Goal: Transaction & Acquisition: Book appointment/travel/reservation

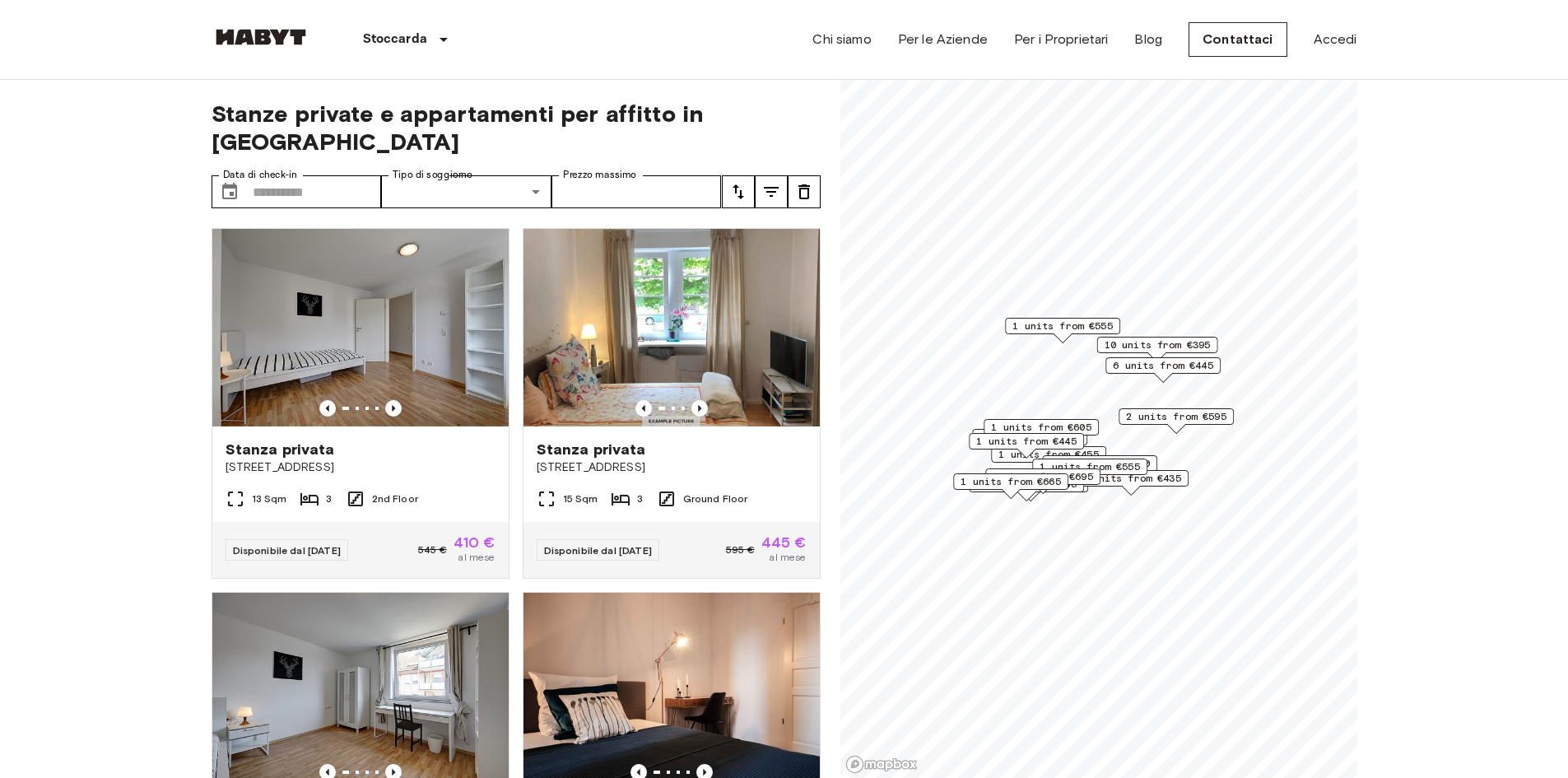
click at [1086, 451] on div "1 units from €515" at bounding box center [1030, 441] width 115 height 26
click at [1002, 457] on div "1 units from €445" at bounding box center [1026, 446] width 115 height 26
click at [1134, 465] on span "1 units from €555" at bounding box center [1090, 466] width 100 height 15
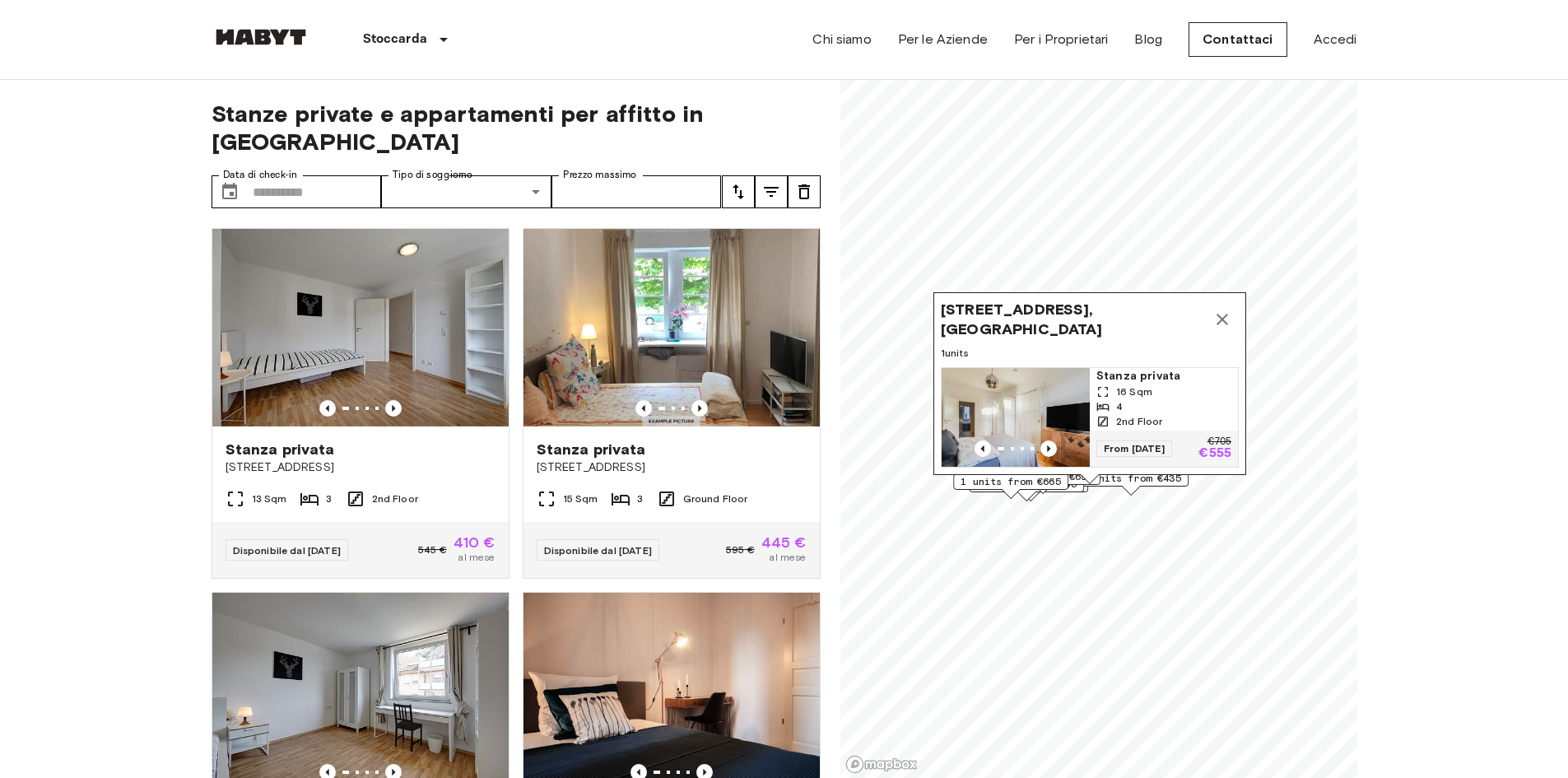
click at [1223, 303] on button "Map marker" at bounding box center [1222, 319] width 33 height 33
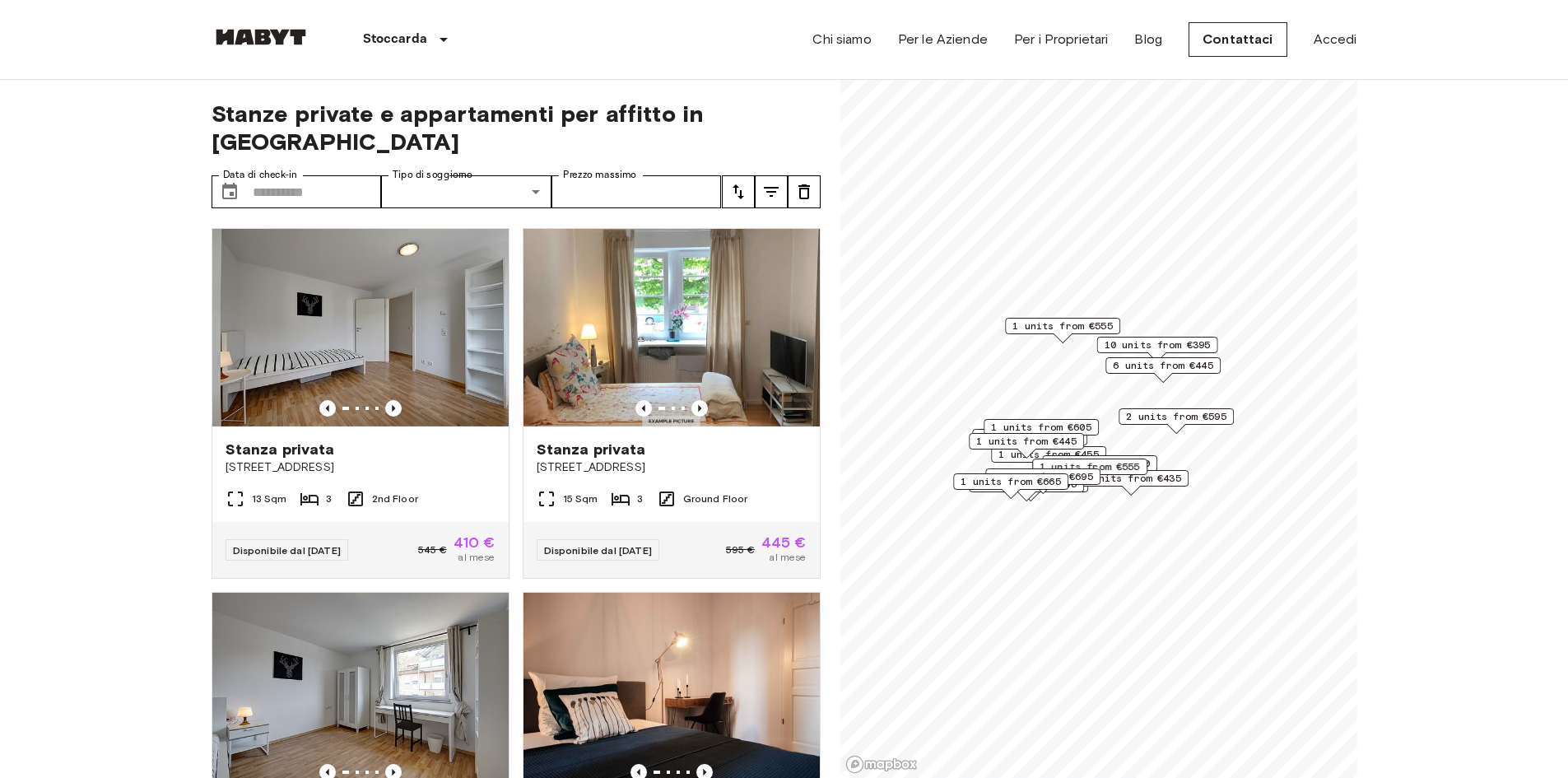
click at [1074, 438] on span "1 units from €445" at bounding box center [1026, 441] width 100 height 15
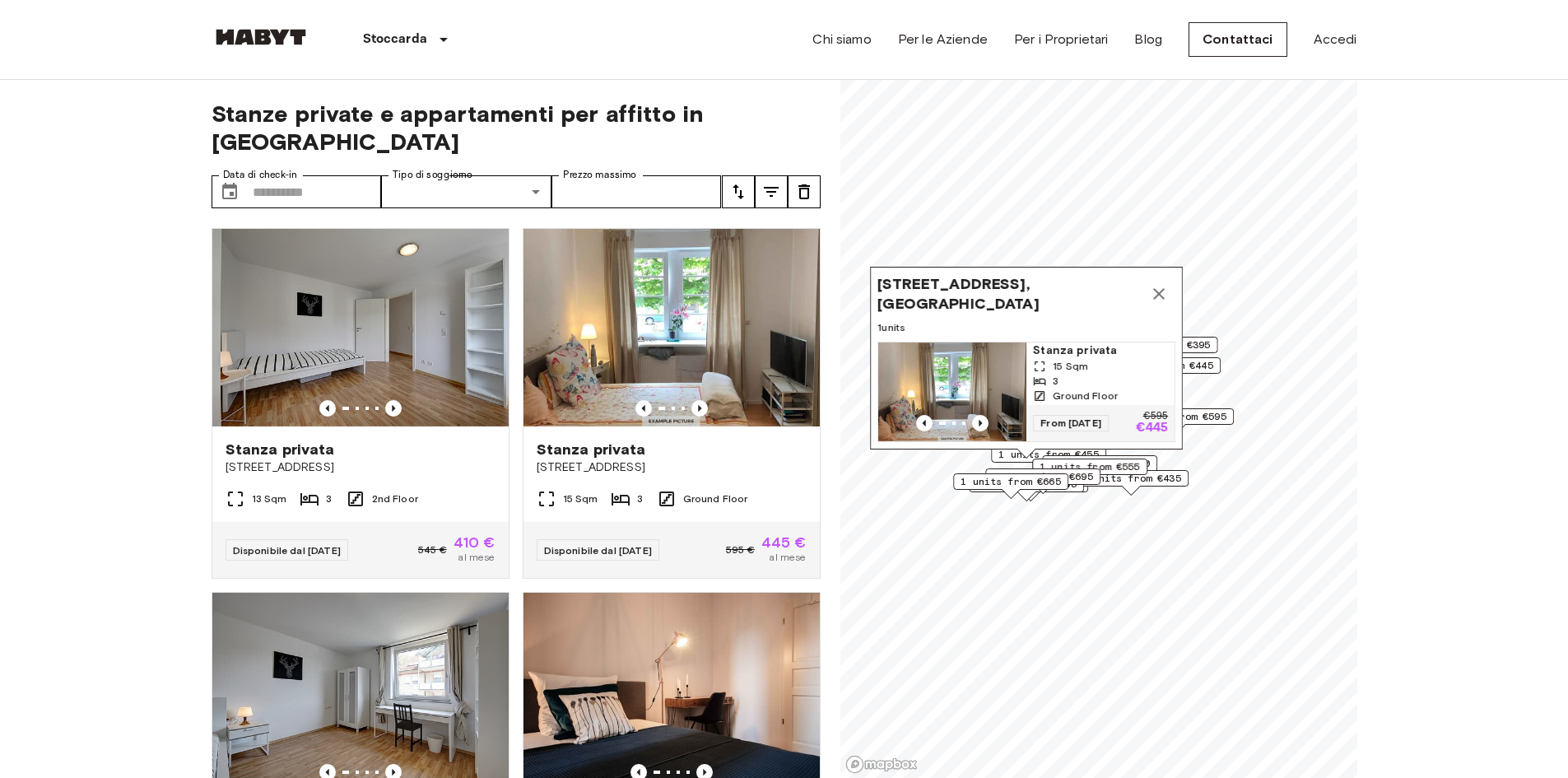
click at [1165, 284] on icon "Map marker" at bounding box center [1159, 294] width 20 height 20
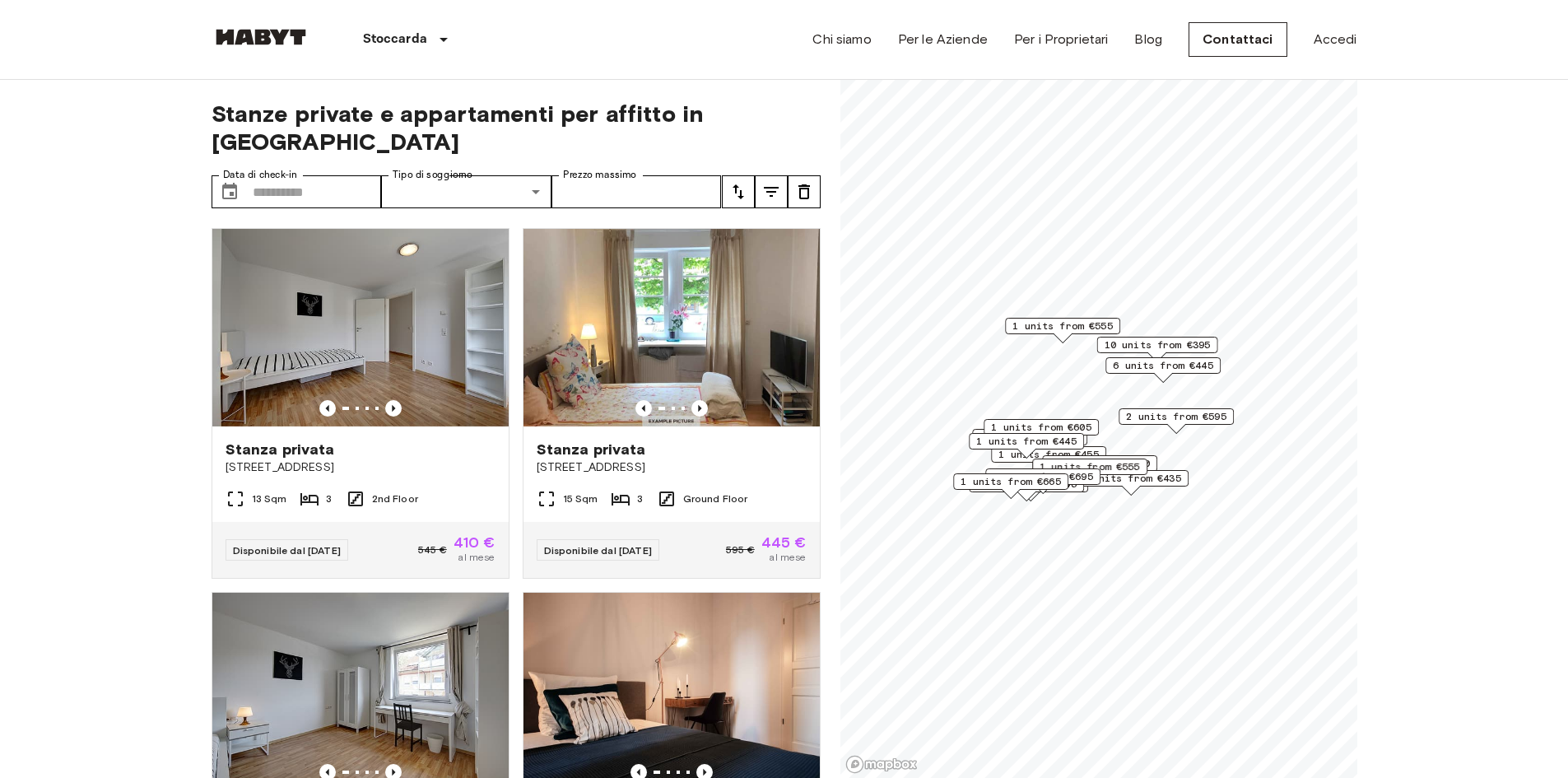
click at [1091, 424] on span "1 units from €605" at bounding box center [1041, 427] width 100 height 15
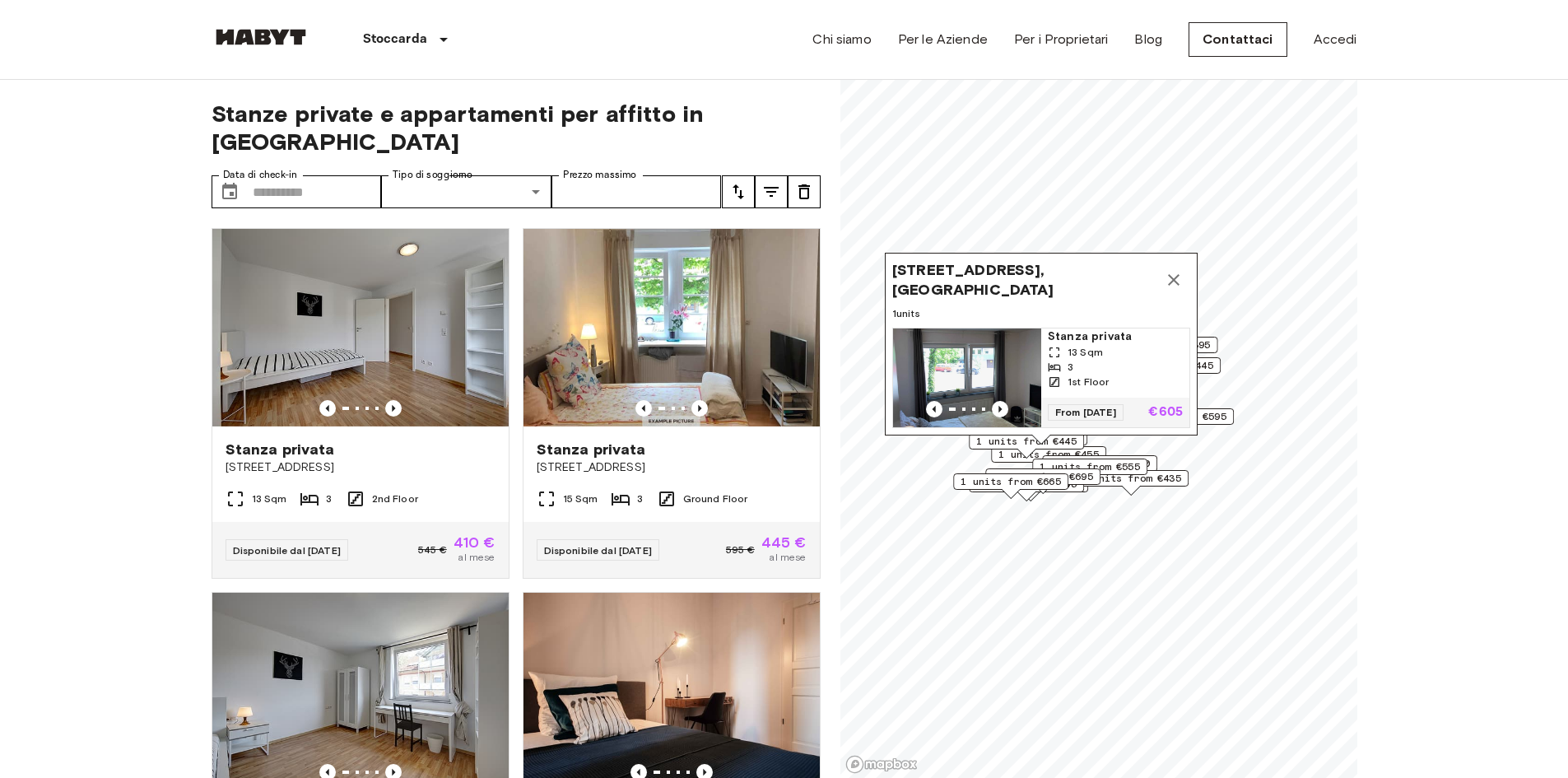
click at [1177, 274] on icon "Map marker" at bounding box center [1173, 279] width 12 height 12
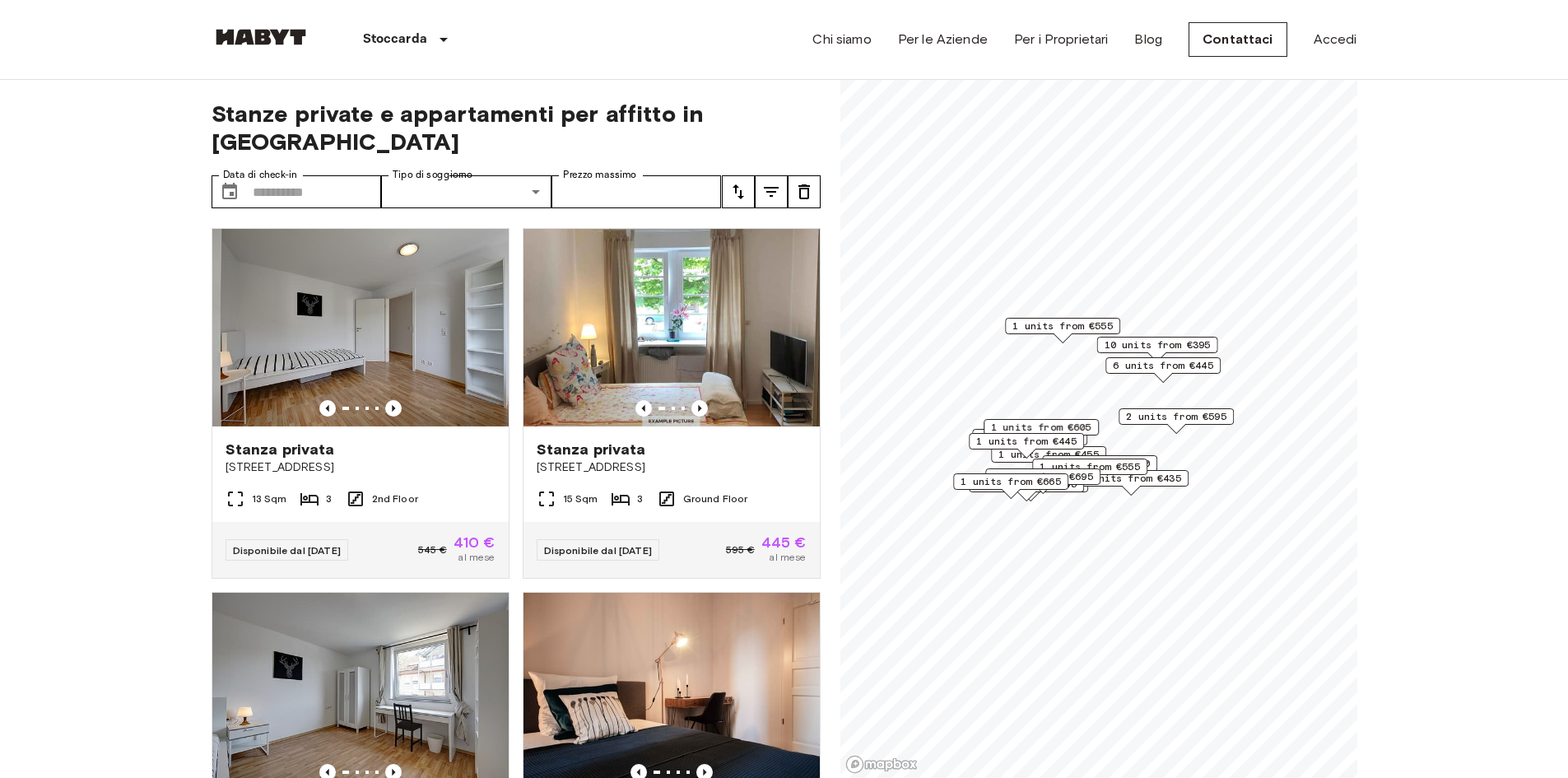
click at [1167, 484] on span "2 units from €435" at bounding box center [1131, 478] width 100 height 15
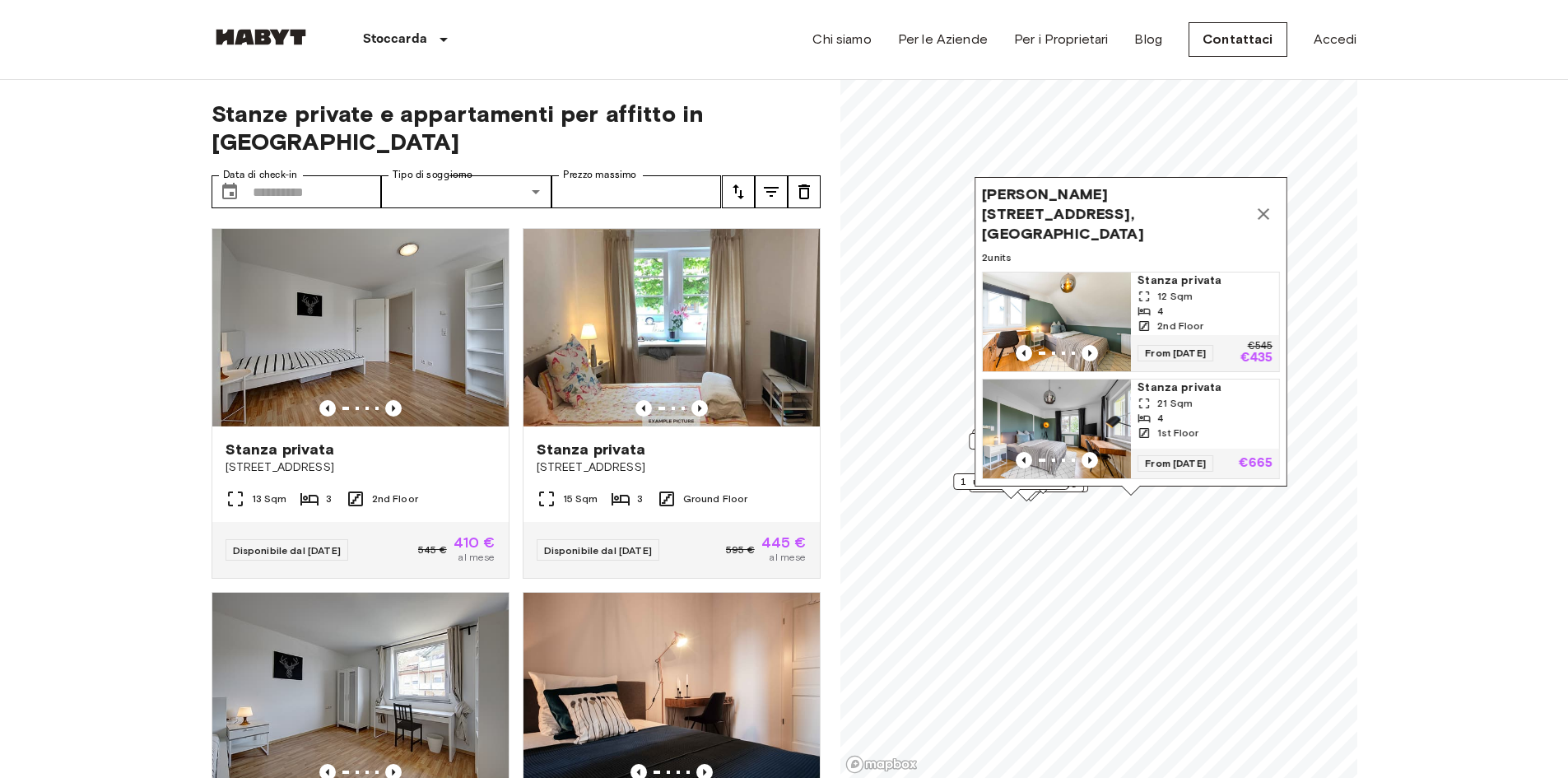
click at [1264, 208] on icon "Map marker" at bounding box center [1263, 213] width 12 height 12
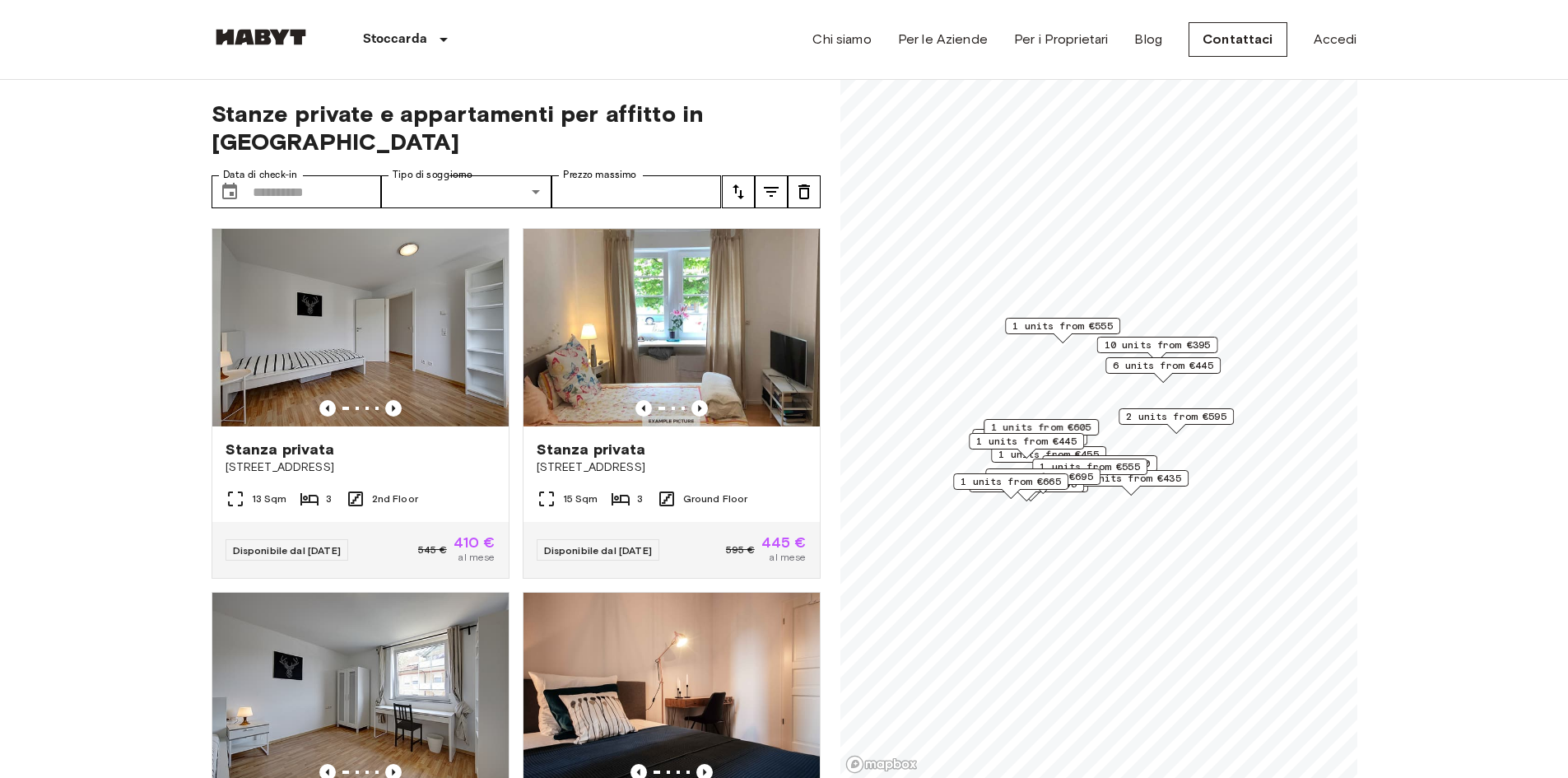
click at [1037, 480] on span "1 units from €665" at bounding box center [1011, 482] width 100 height 15
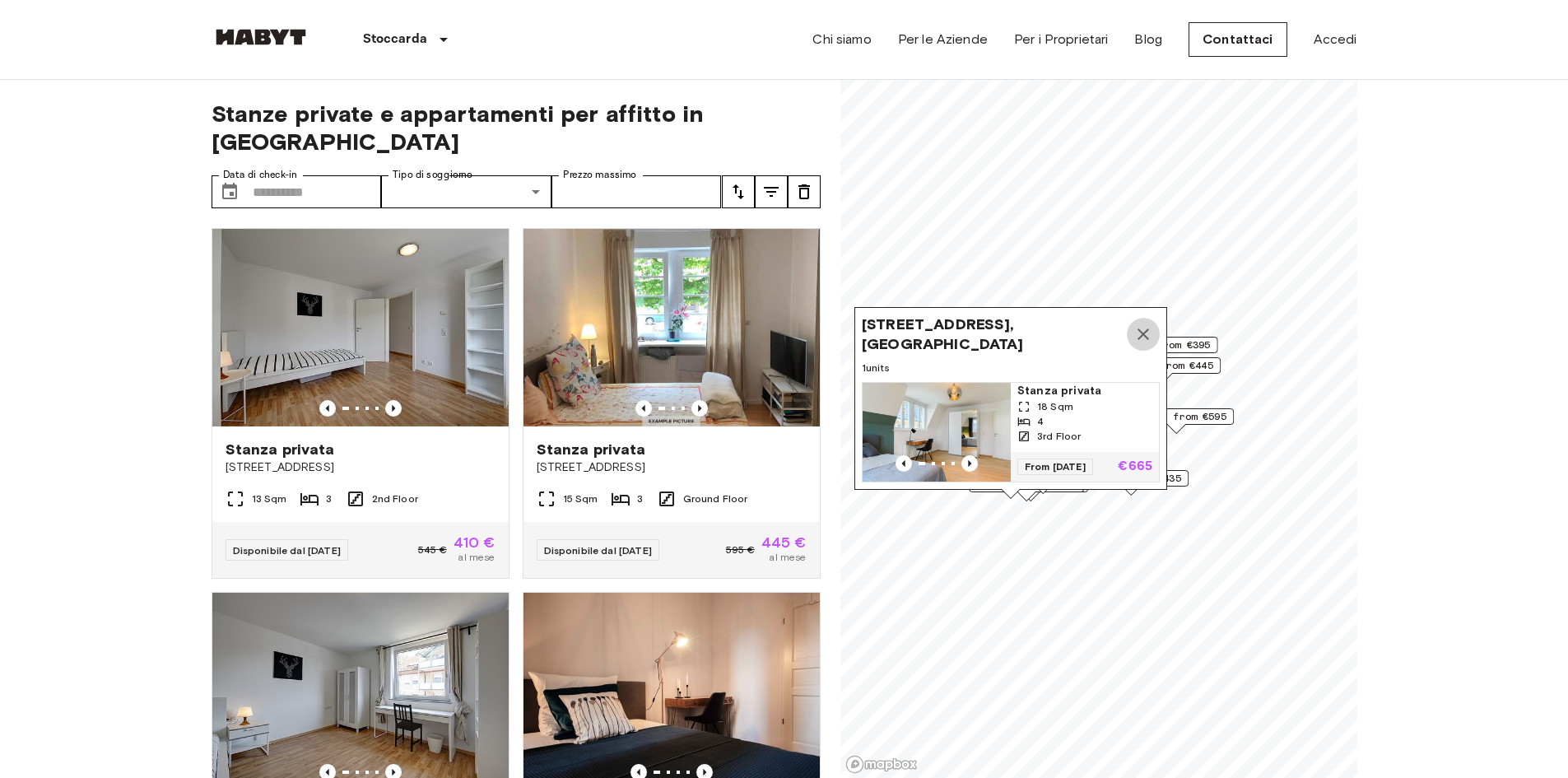
drag, startPoint x: 1138, startPoint y: 317, endPoint x: 1138, endPoint y: 353, distance: 36.0
click at [1138, 324] on icon "Map marker" at bounding box center [1143, 334] width 20 height 20
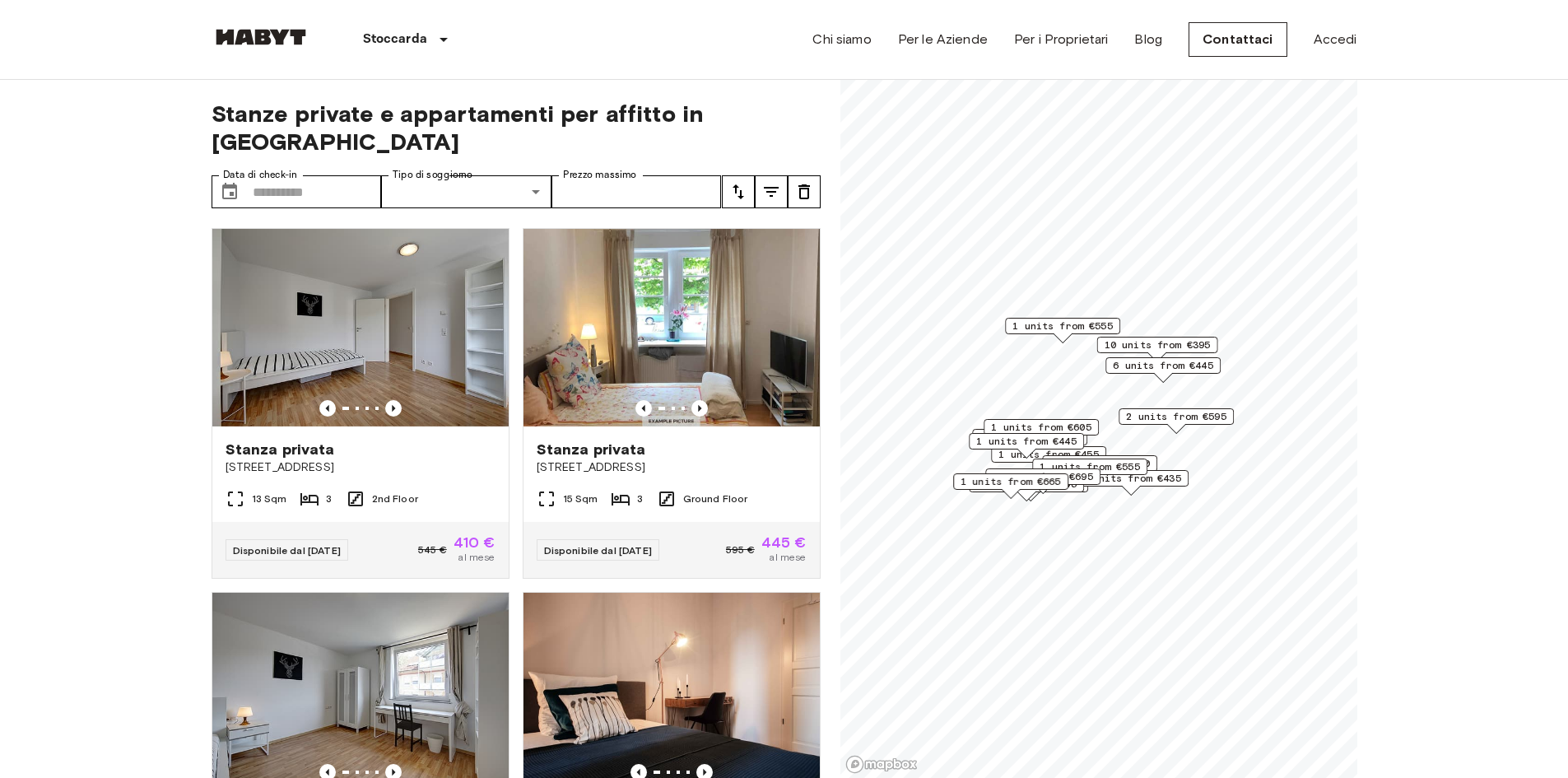
click at [1075, 486] on div "1 units from €695" at bounding box center [1043, 481] width 115 height 26
click at [1072, 484] on div "1 units from €695" at bounding box center [1043, 476] width 115 height 16
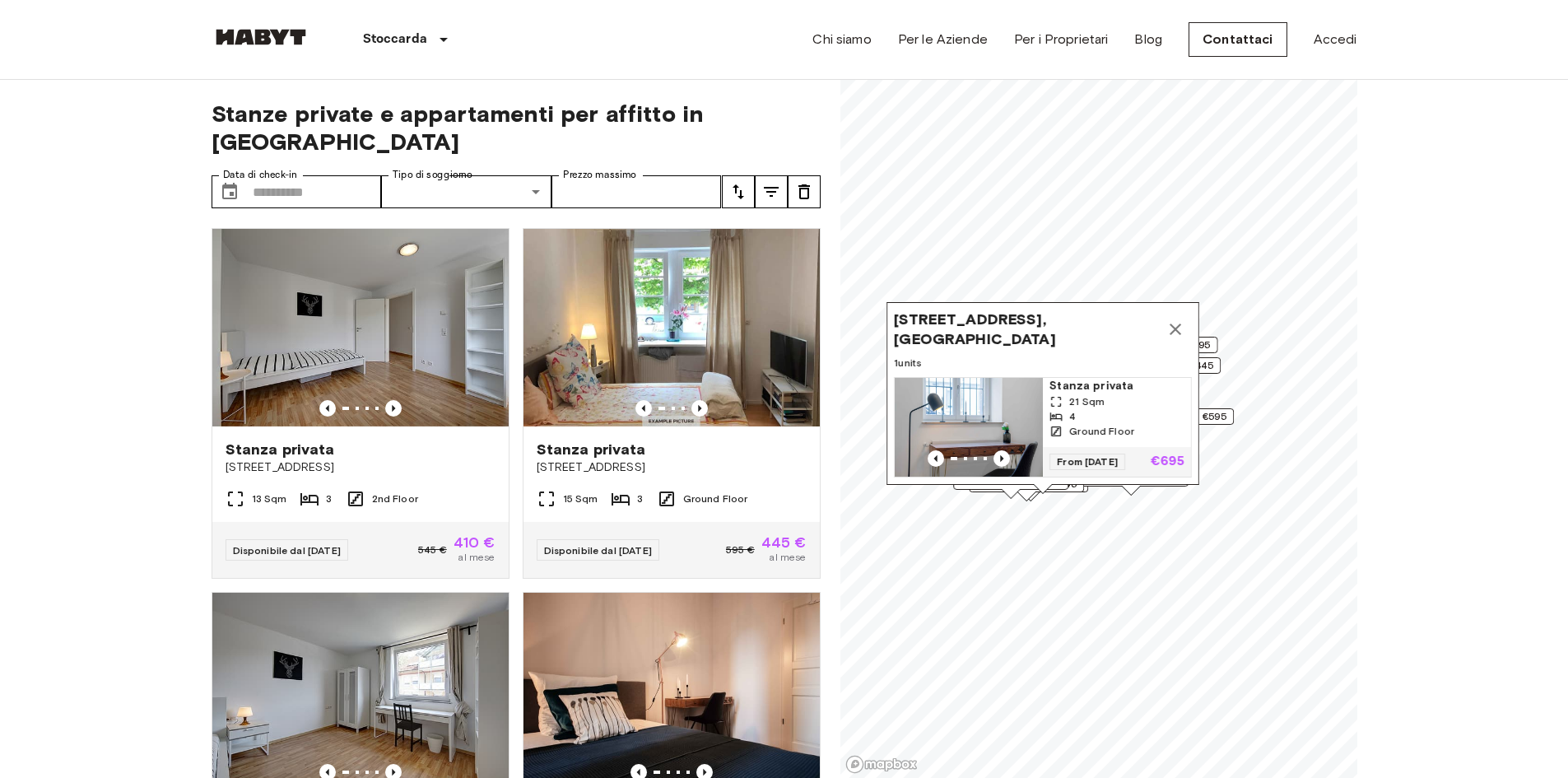
click at [1176, 319] on icon "Map marker" at bounding box center [1176, 329] width 20 height 20
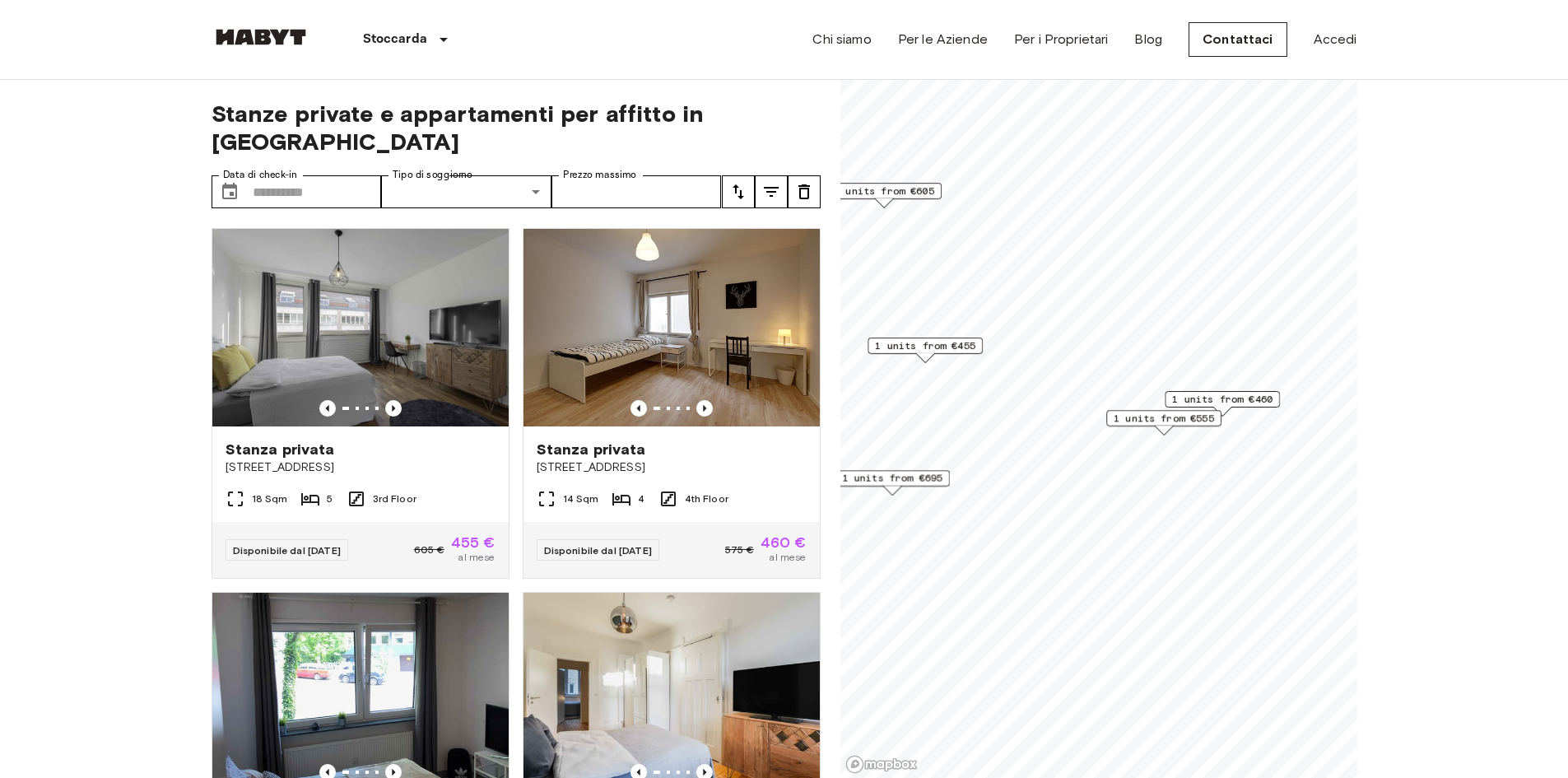
click at [930, 477] on span "1 units from €695" at bounding box center [892, 478] width 100 height 15
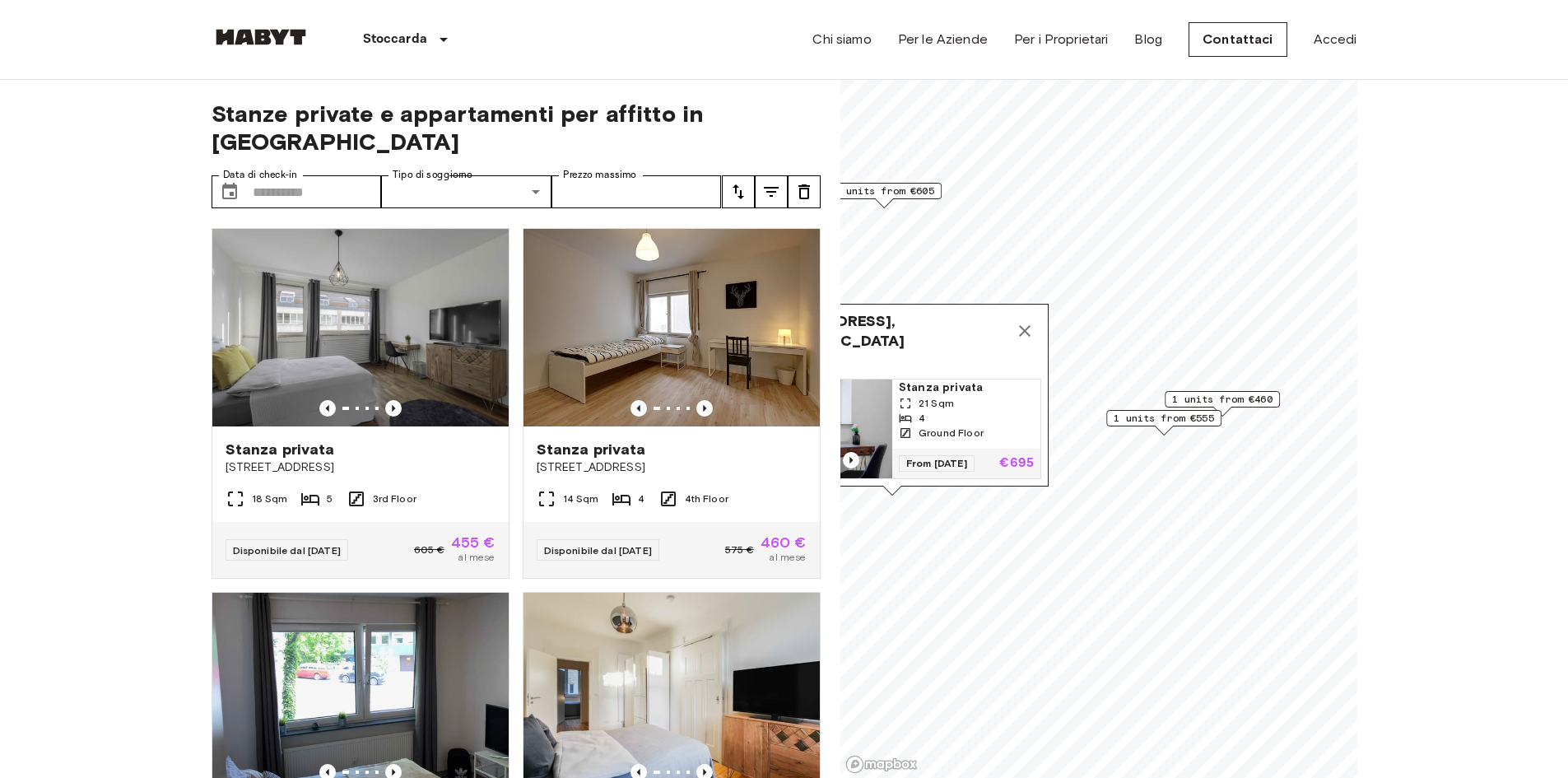
click at [1026, 321] on icon "Map marker" at bounding box center [1025, 331] width 20 height 20
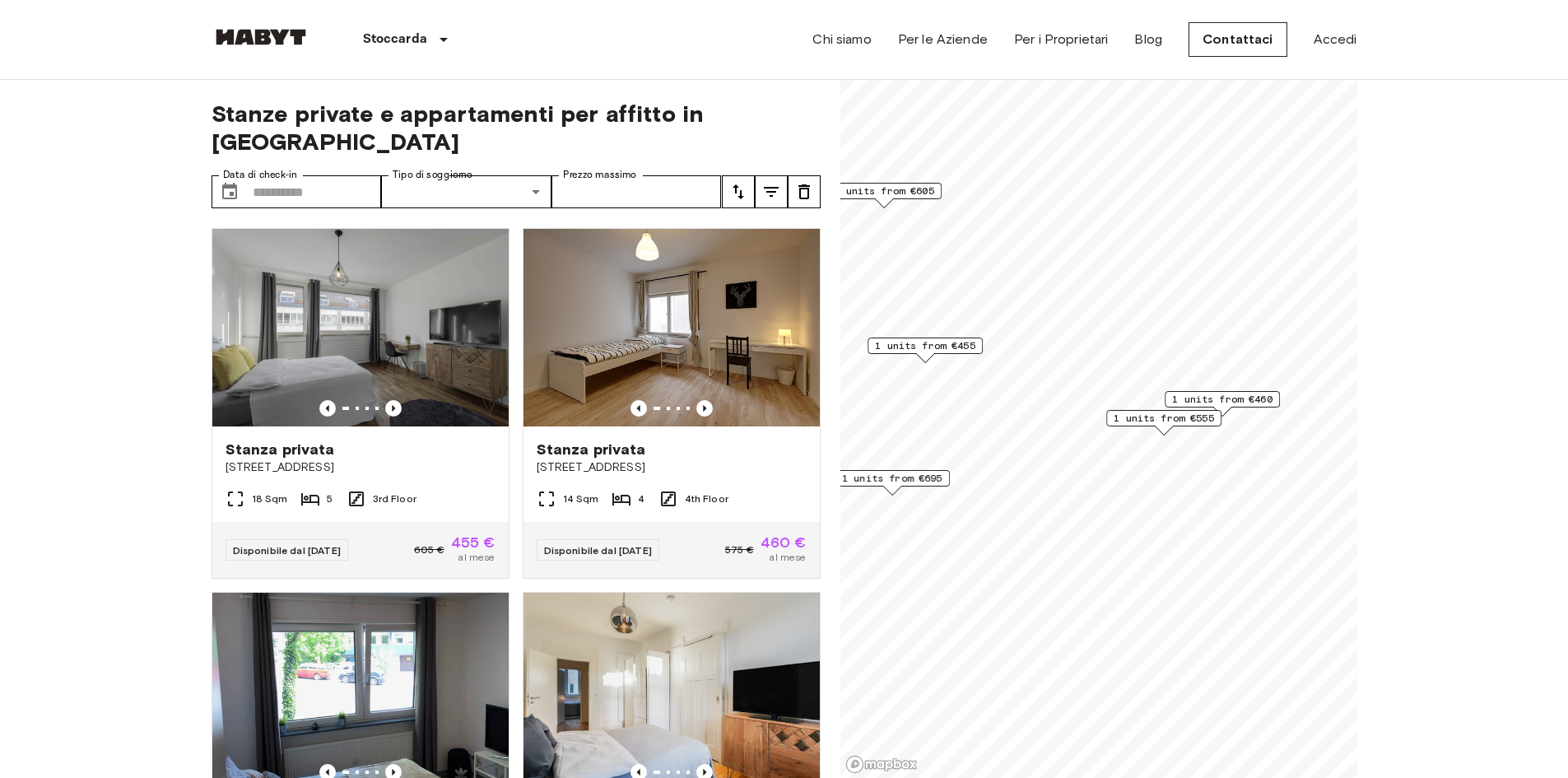
click at [1125, 420] on span "1 units from €555" at bounding box center [1164, 418] width 100 height 15
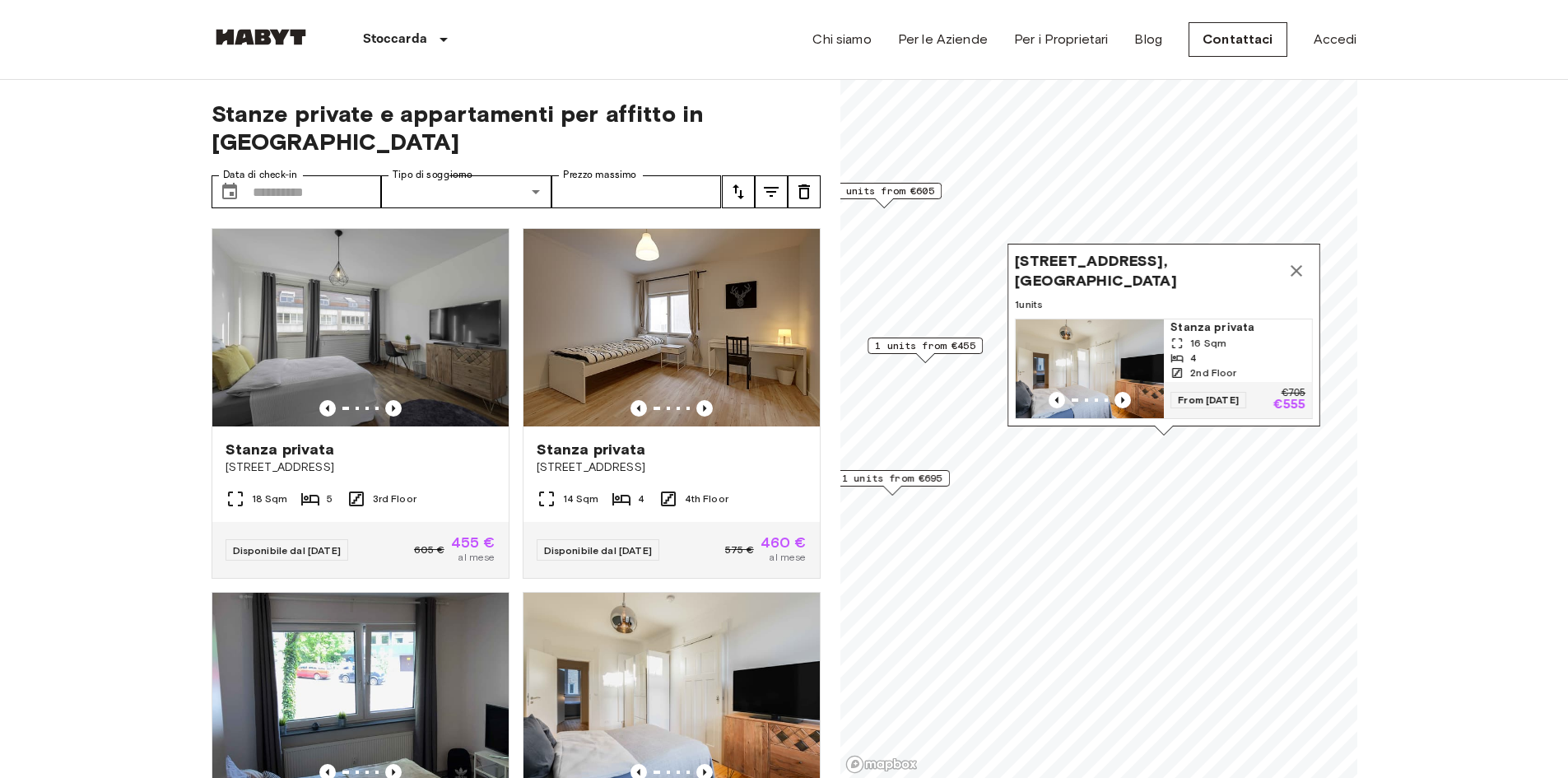
click at [1295, 265] on icon "Map marker" at bounding box center [1296, 271] width 12 height 12
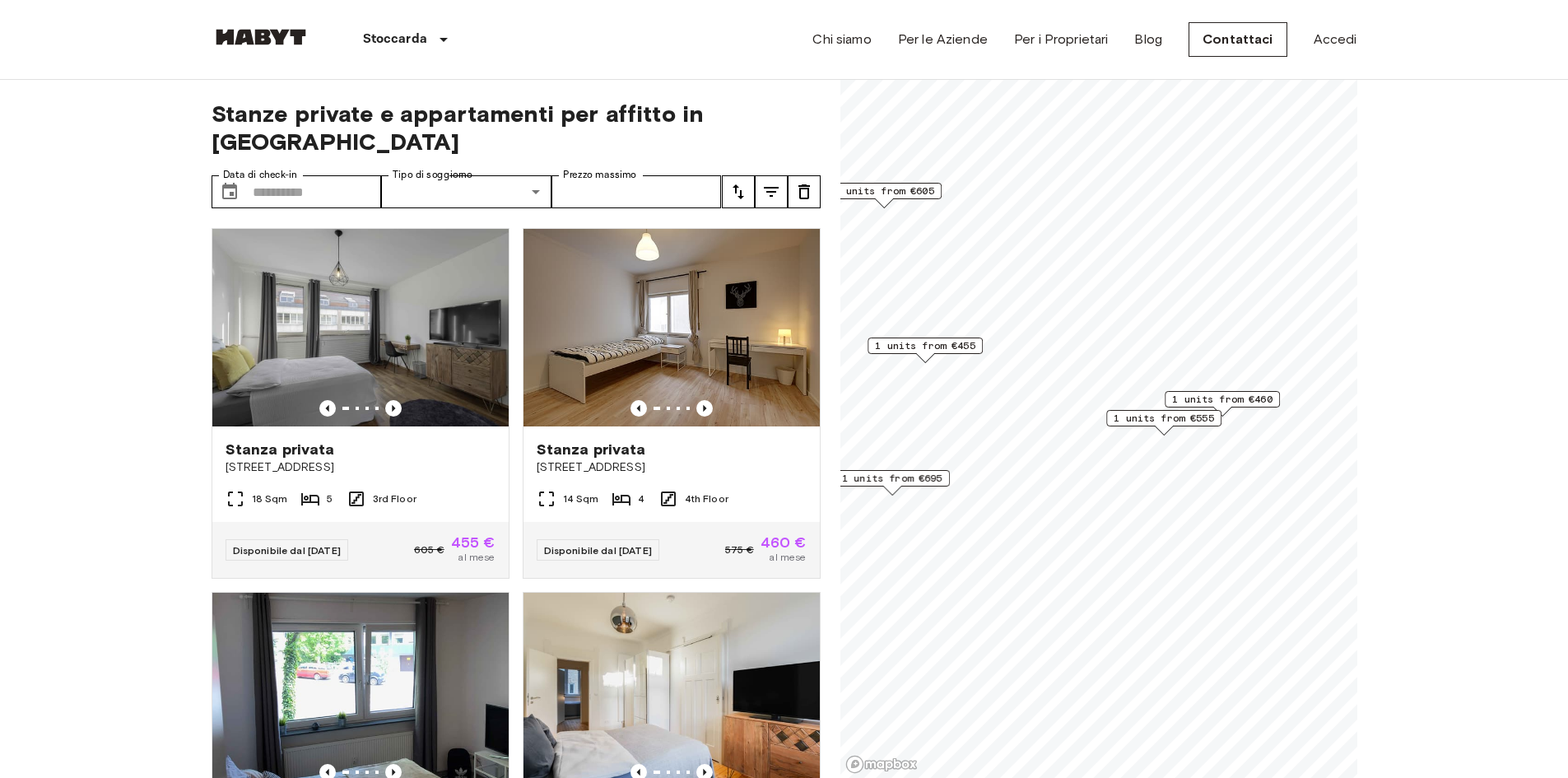
click at [919, 480] on span "1 units from €695" at bounding box center [892, 478] width 100 height 15
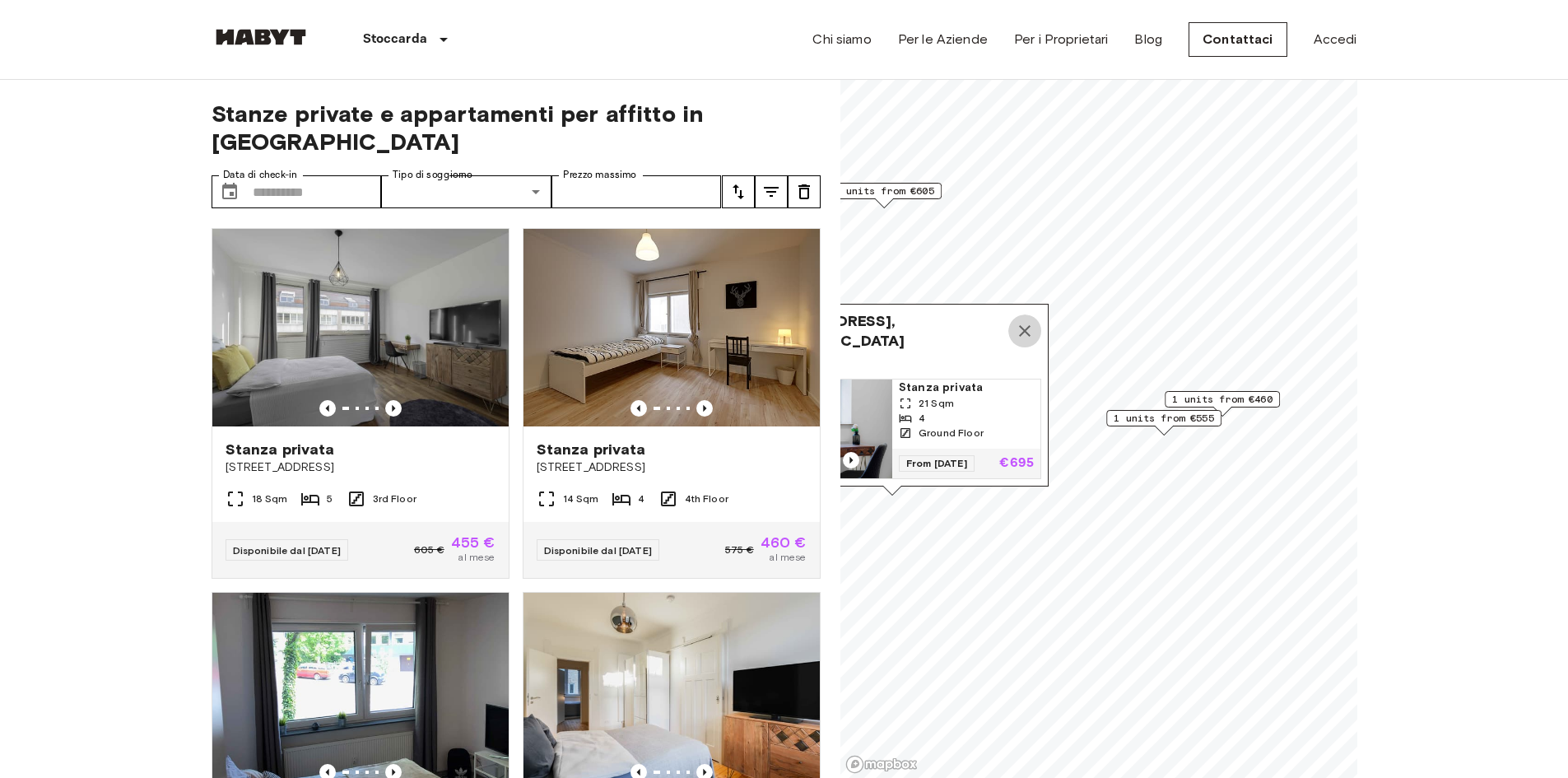
click at [1023, 324] on icon "Map marker" at bounding box center [1025, 331] width 20 height 20
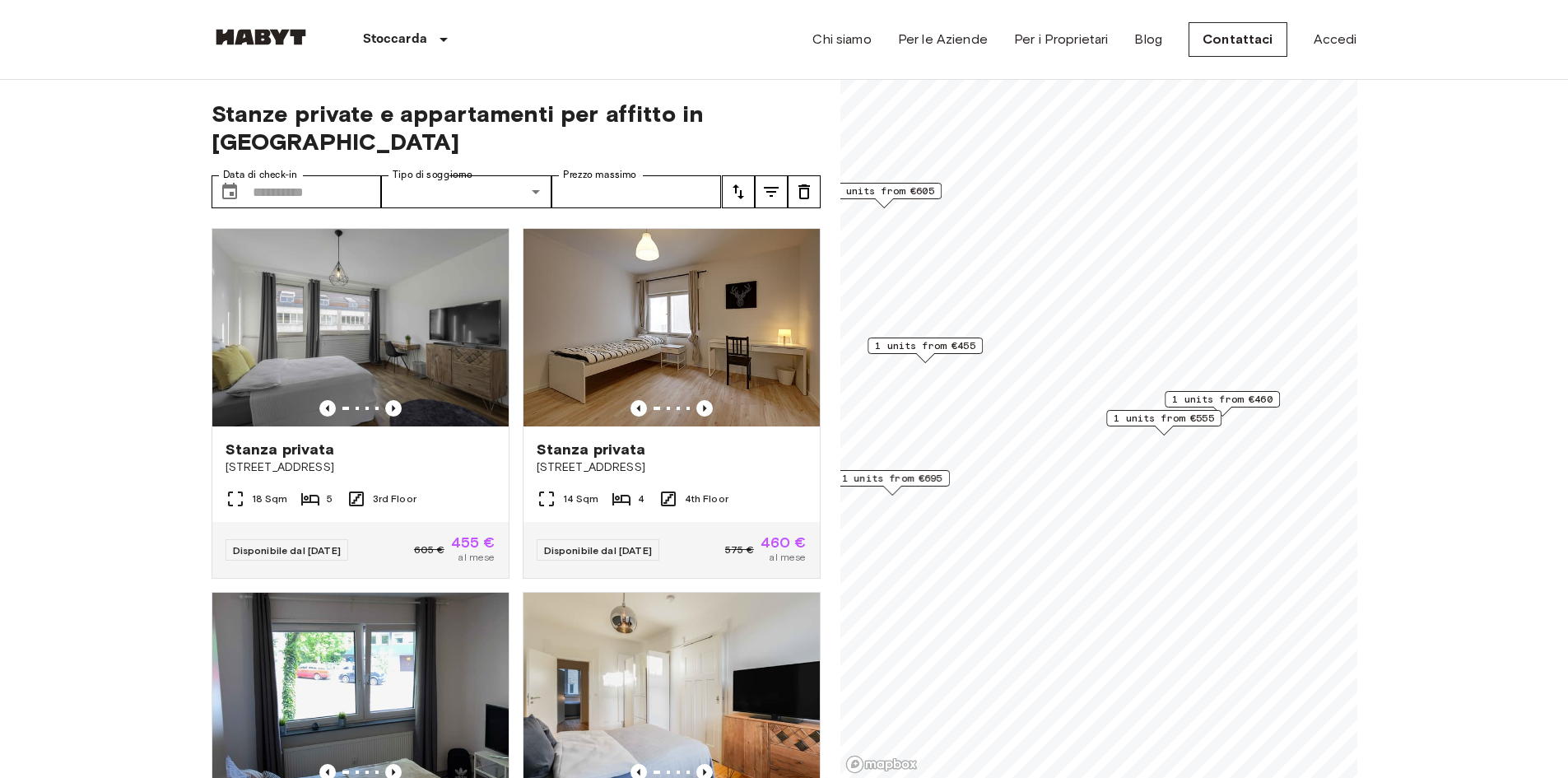
click at [1200, 399] on span "1 units from €460" at bounding box center [1222, 399] width 100 height 15
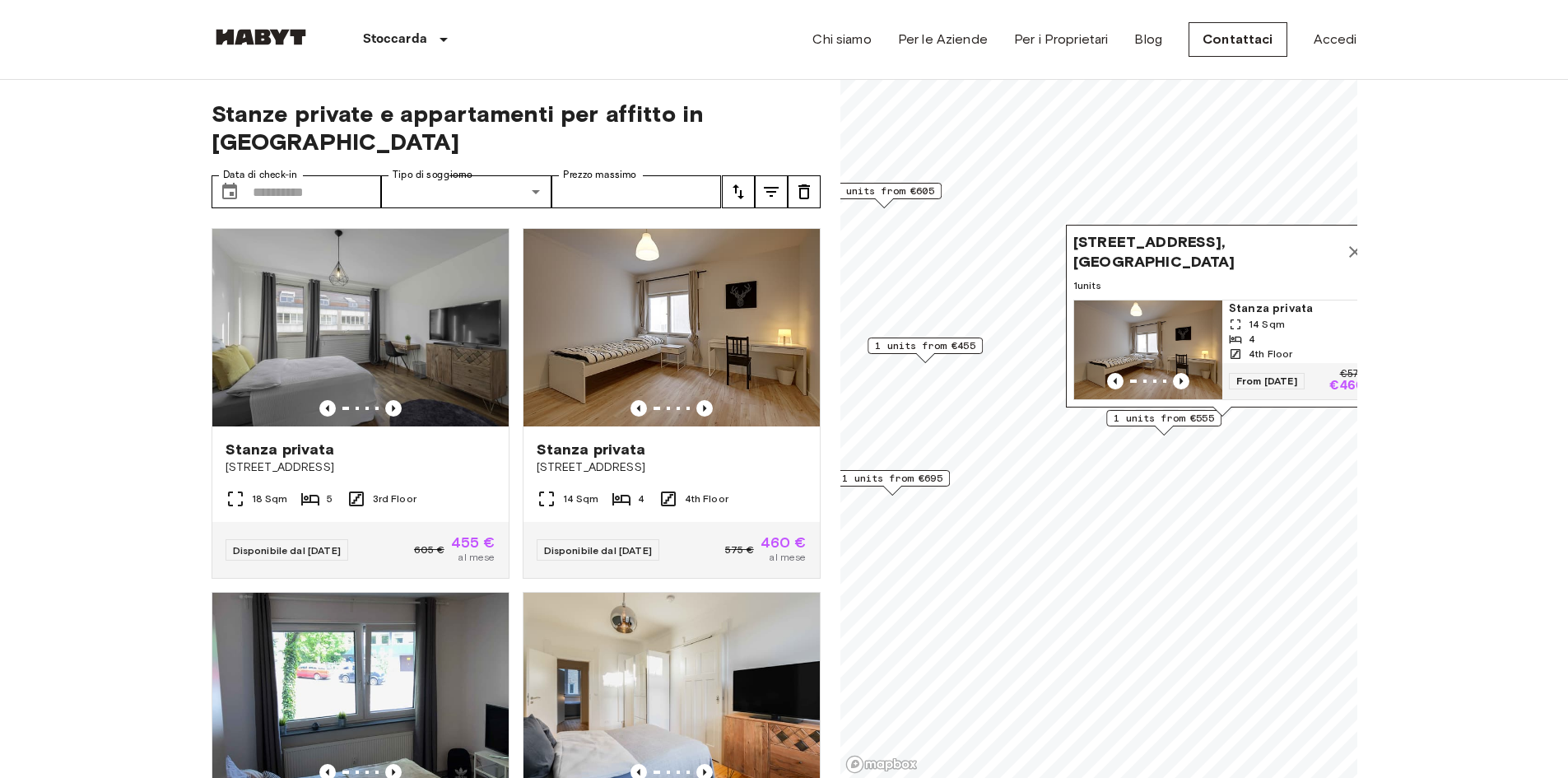
click at [1347, 242] on icon "Map marker" at bounding box center [1355, 252] width 20 height 20
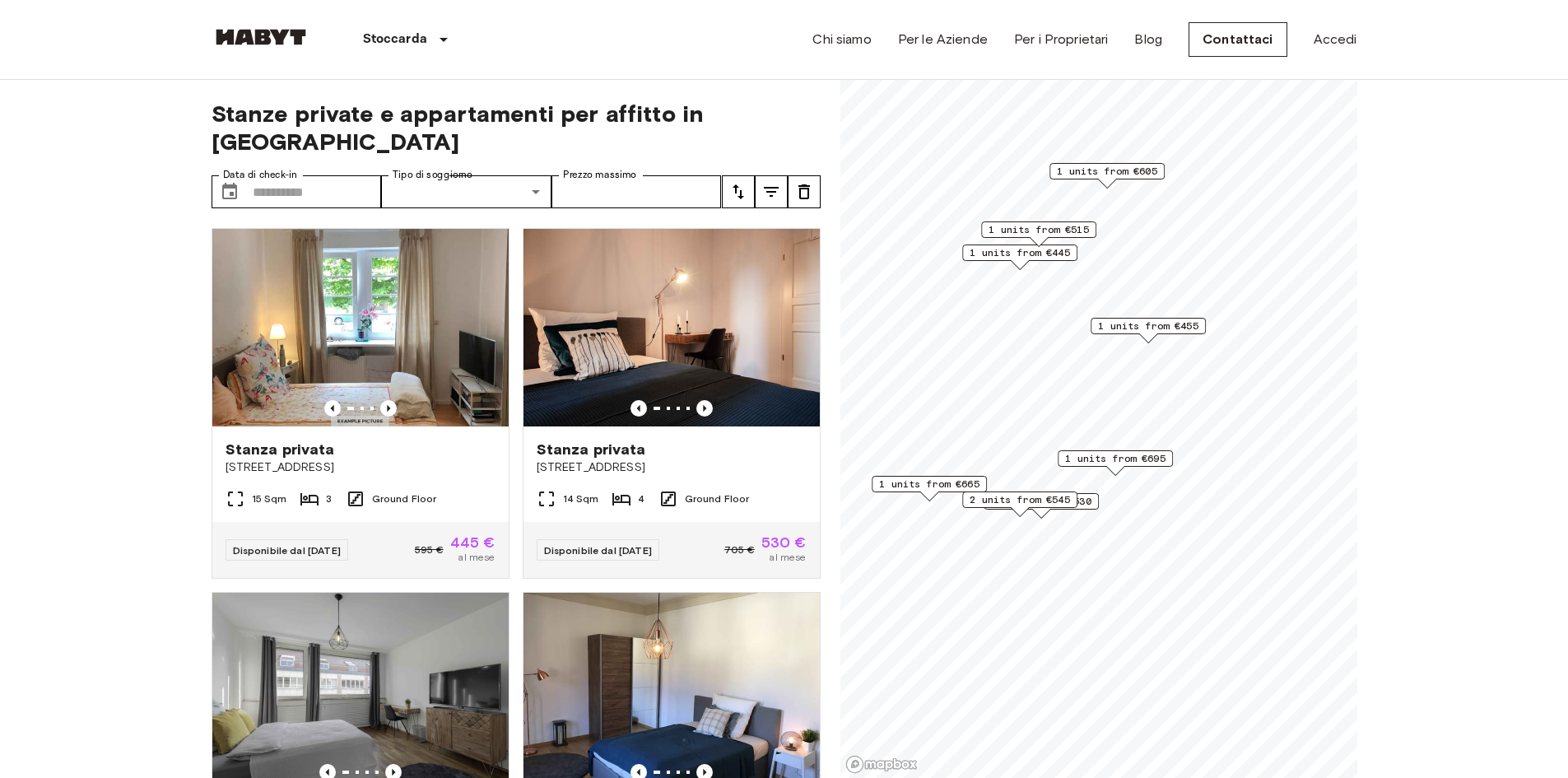
click at [1172, 327] on span "1 units from €455" at bounding box center [1148, 326] width 100 height 15
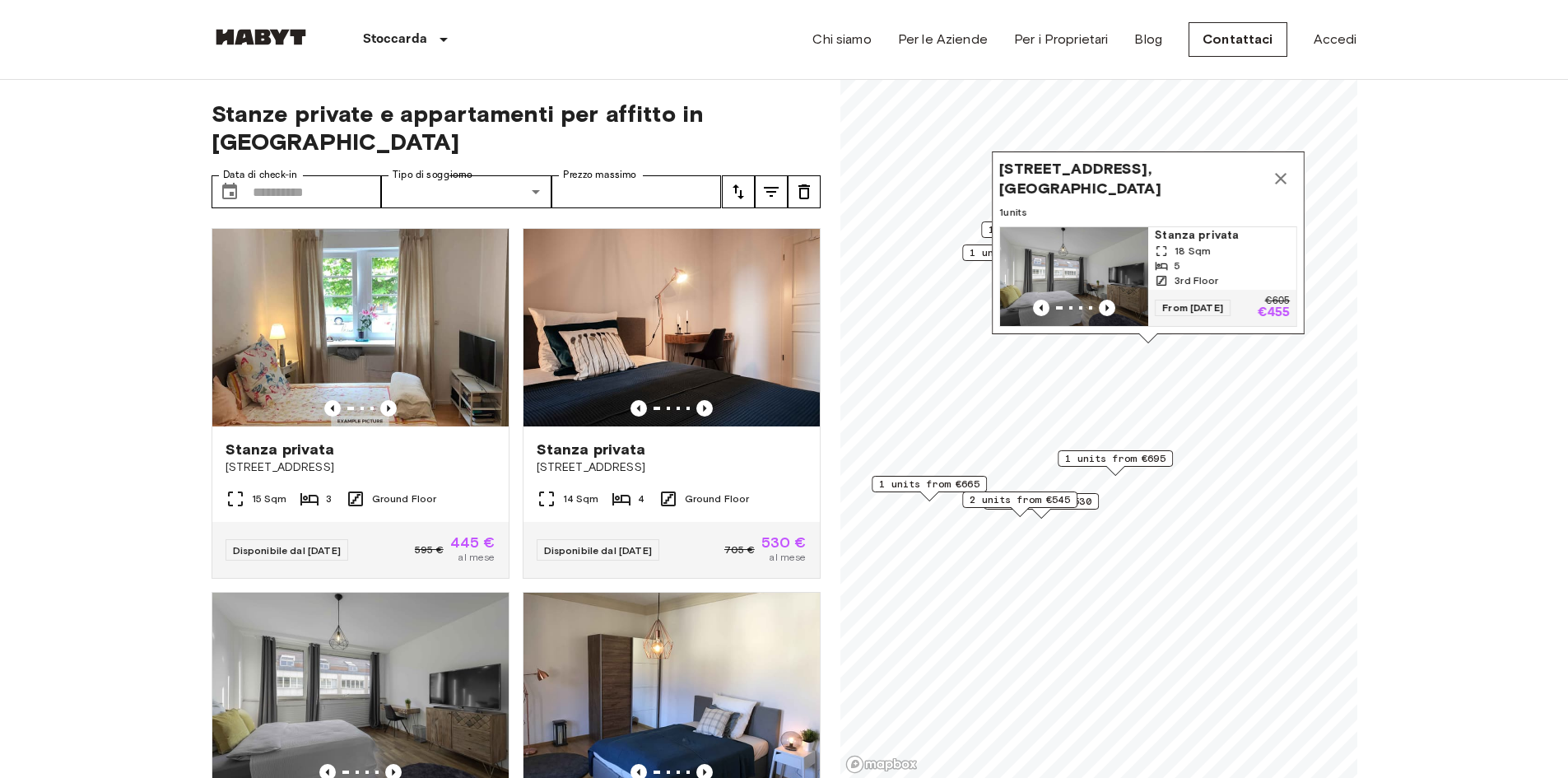
click at [1284, 169] on icon "Map marker" at bounding box center [1281, 179] width 20 height 20
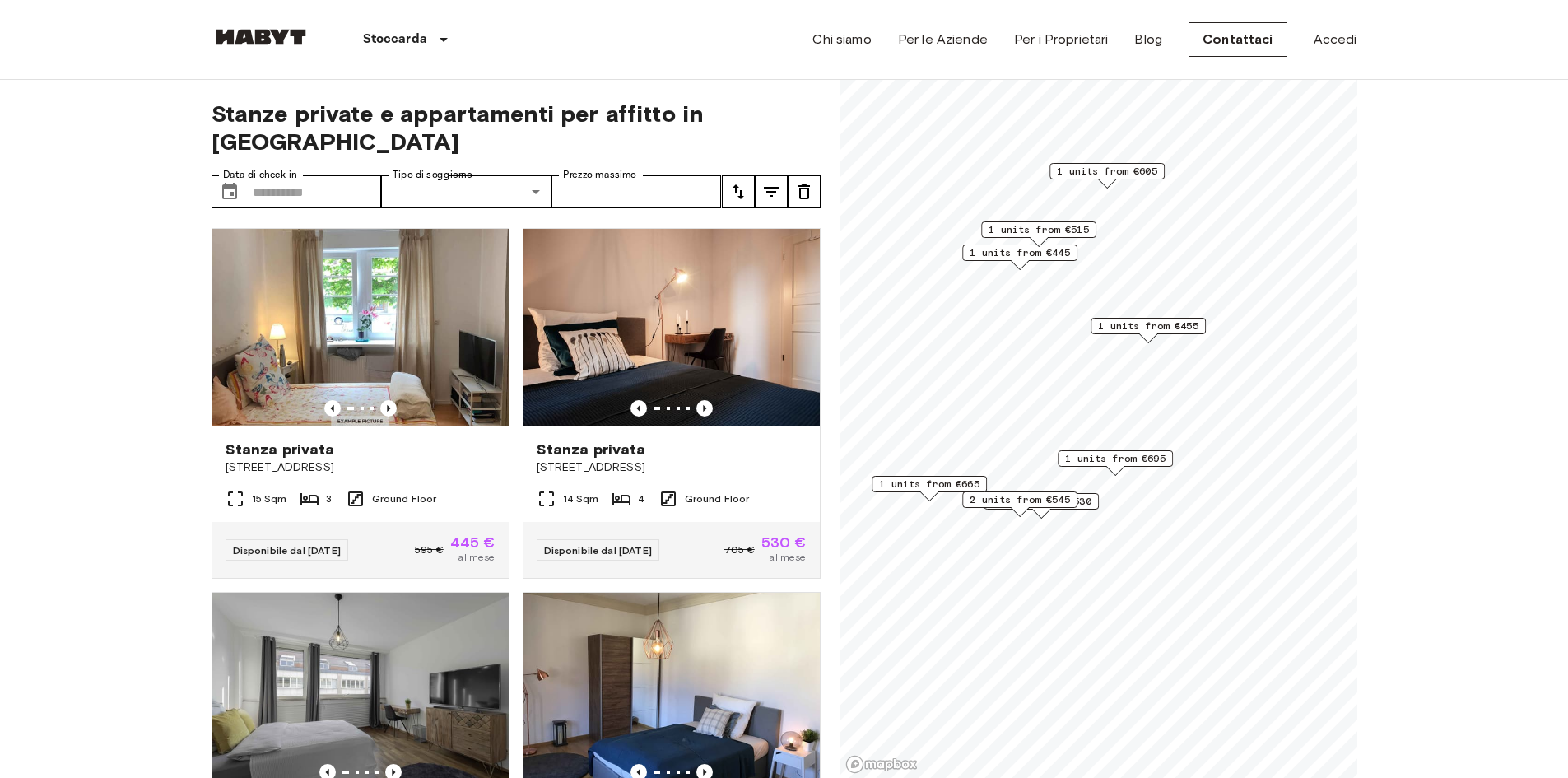
click at [1063, 497] on span "2 units from €545" at bounding box center [1020, 500] width 100 height 15
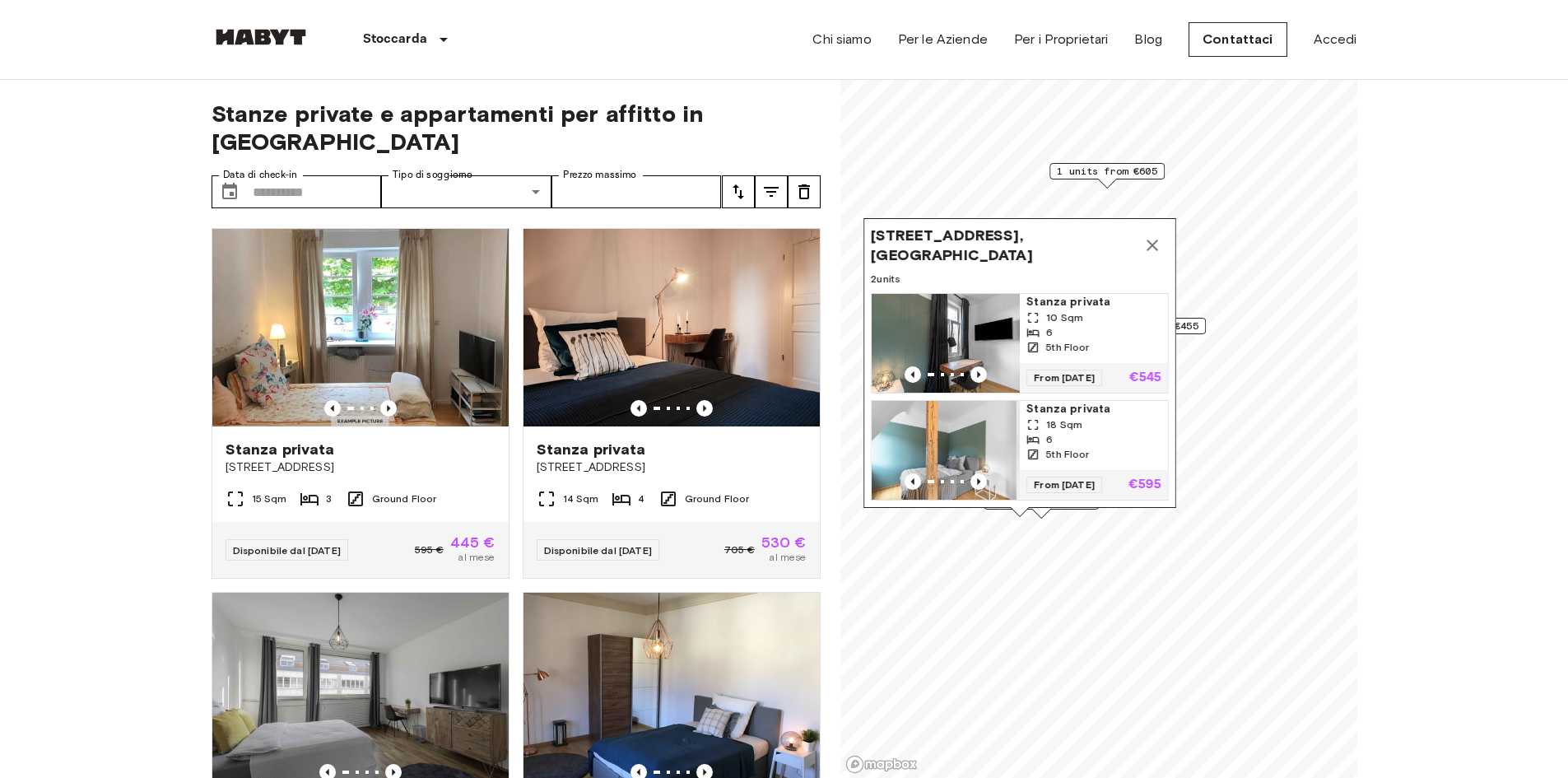
click at [1158, 235] on icon "Map marker" at bounding box center [1152, 245] width 20 height 20
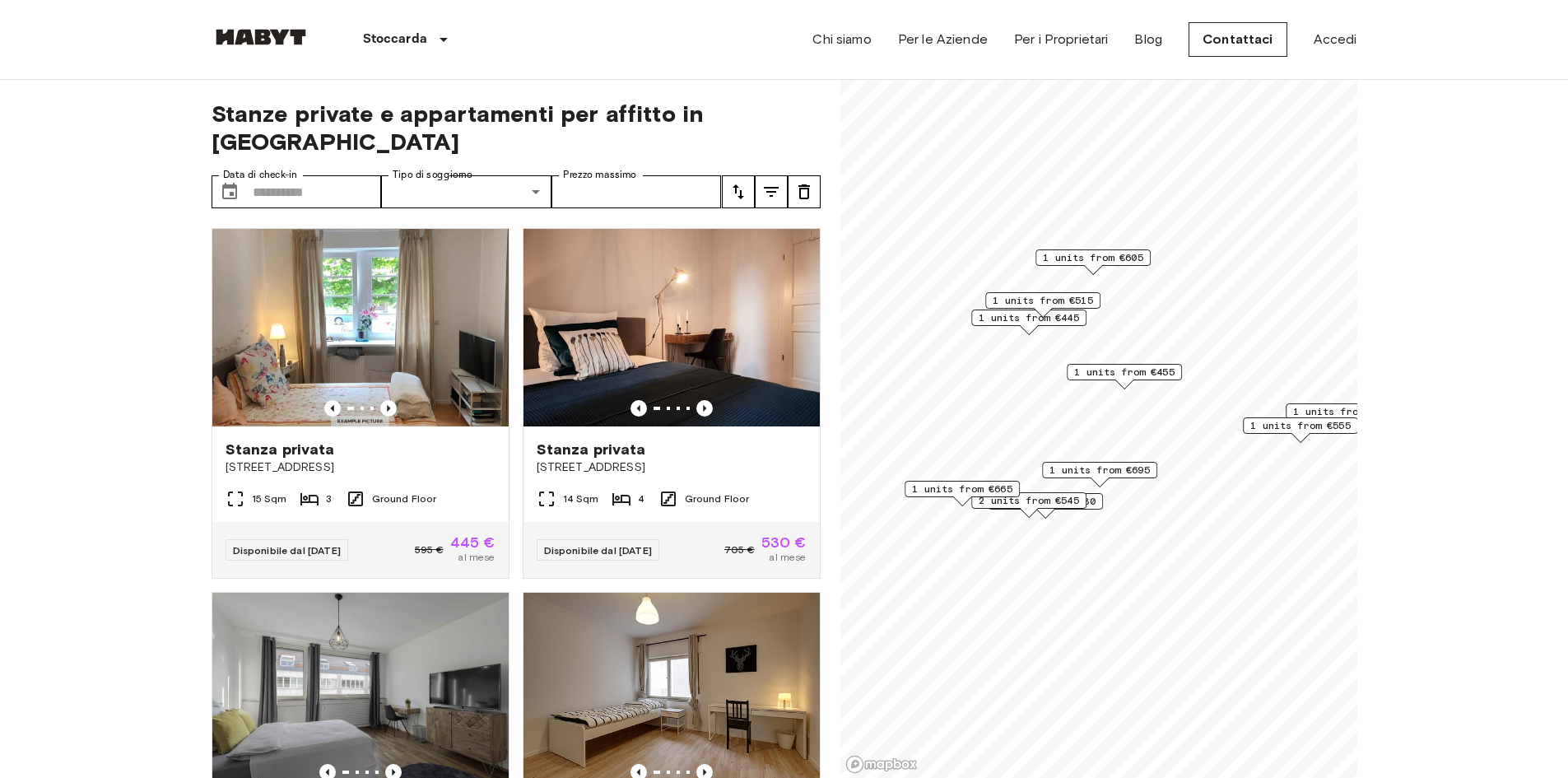
click at [1085, 300] on span "1 units from €515" at bounding box center [1043, 300] width 100 height 15
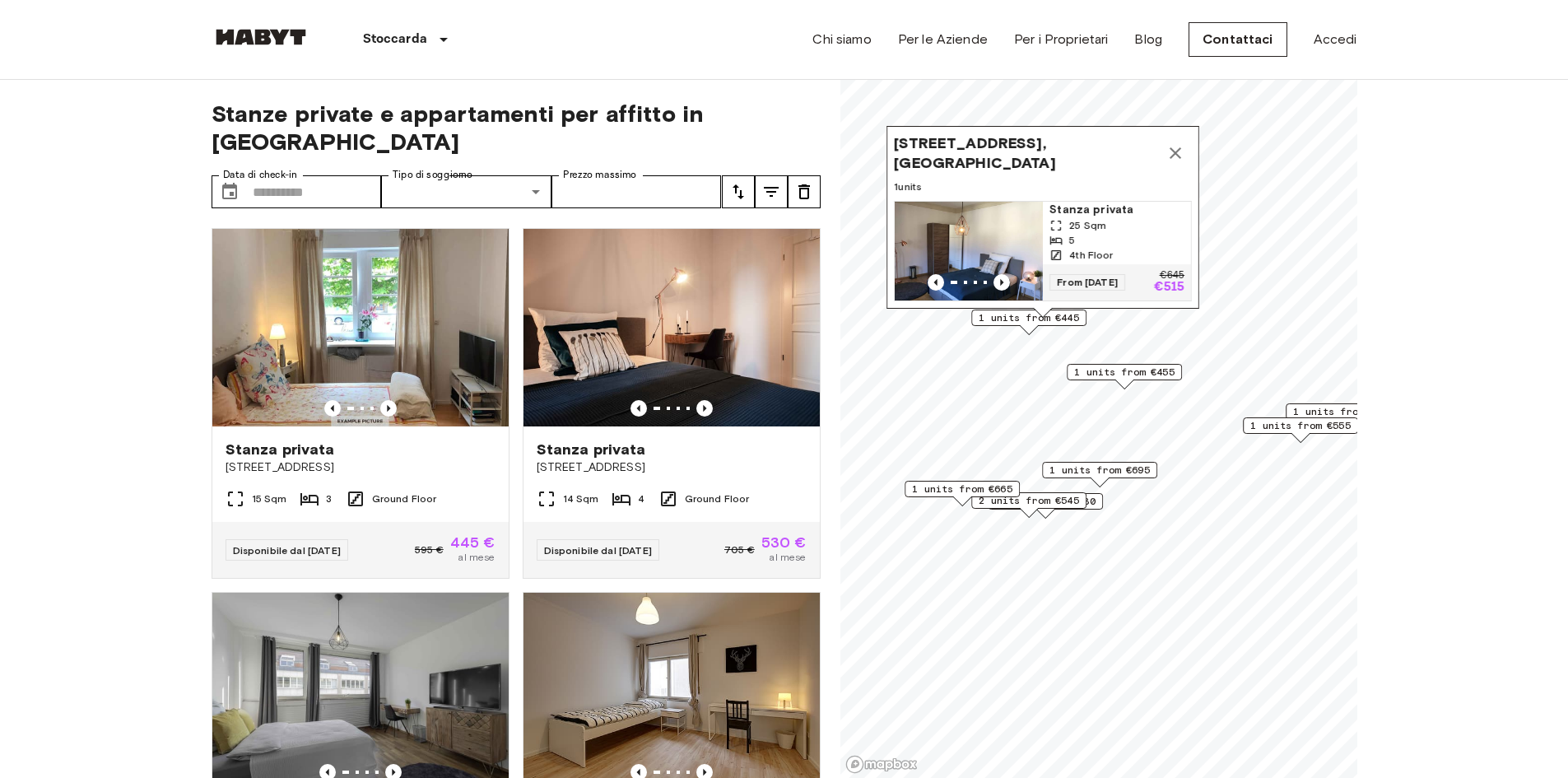
click at [1180, 143] on icon "Map marker" at bounding box center [1176, 153] width 20 height 20
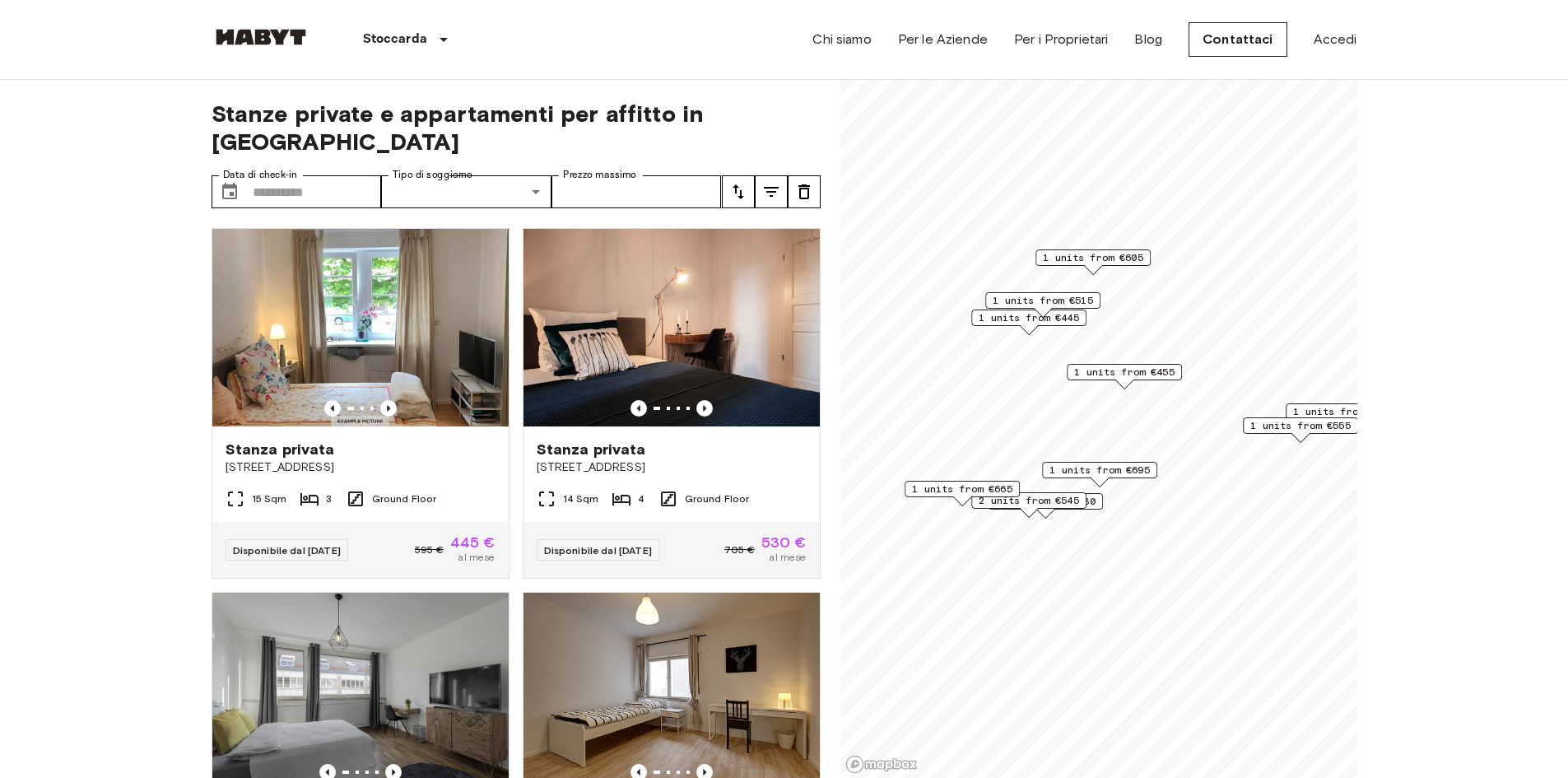
click at [1132, 263] on span "1 units from €605" at bounding box center [1093, 257] width 100 height 15
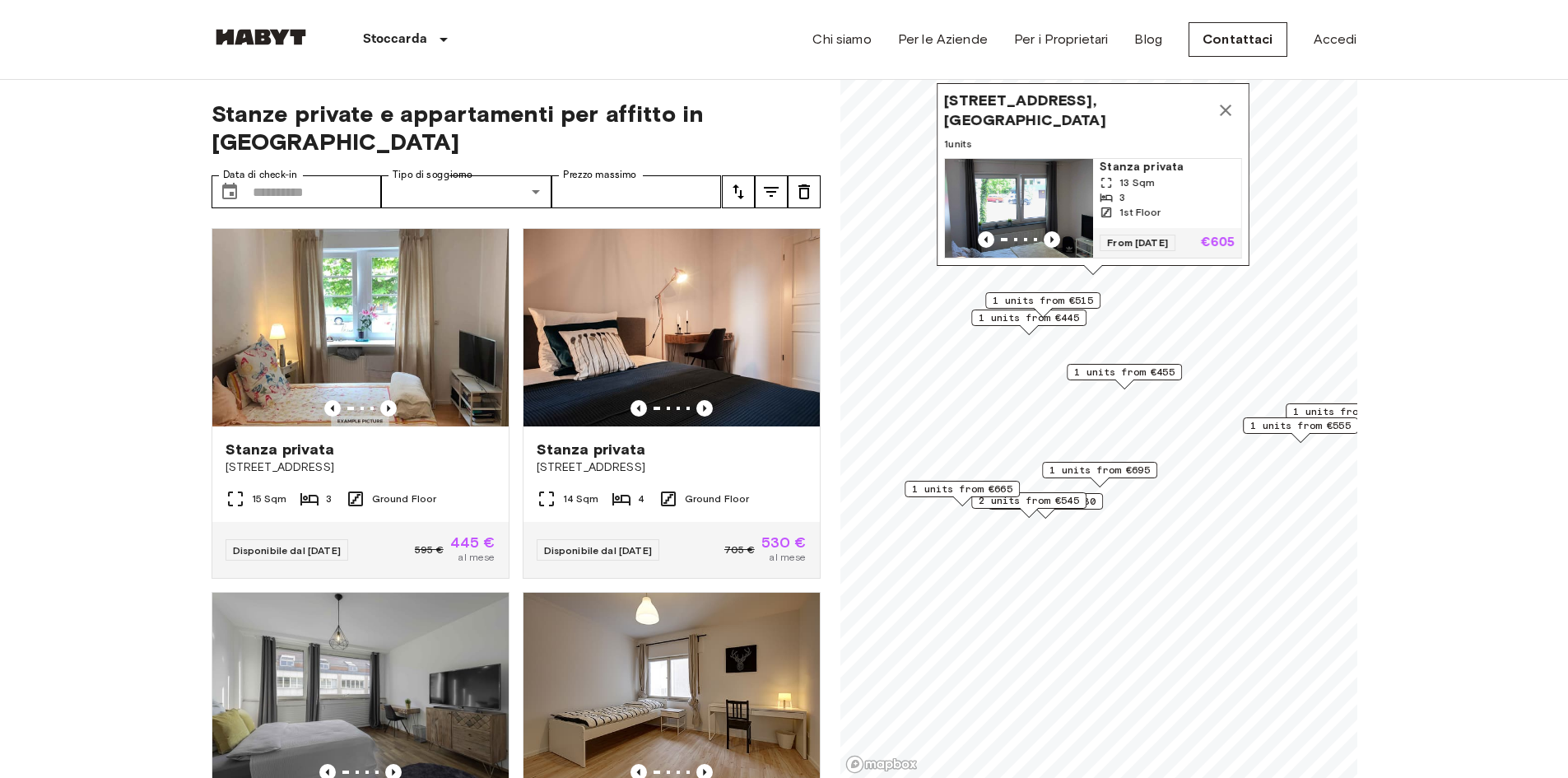
click at [1224, 105] on icon "Map marker" at bounding box center [1225, 110] width 12 height 12
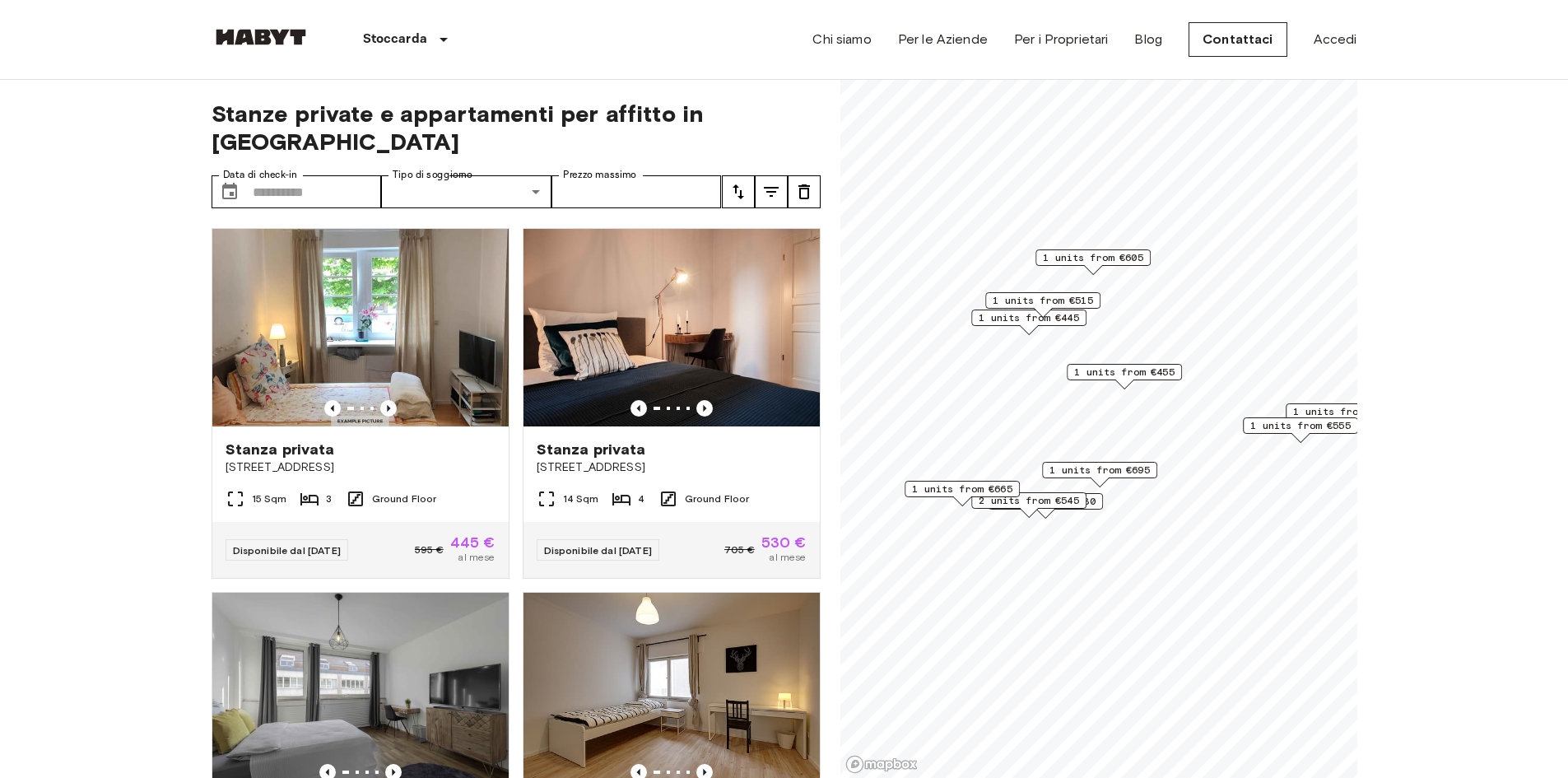
click at [1075, 319] on span "1 units from €445" at bounding box center [1029, 317] width 100 height 15
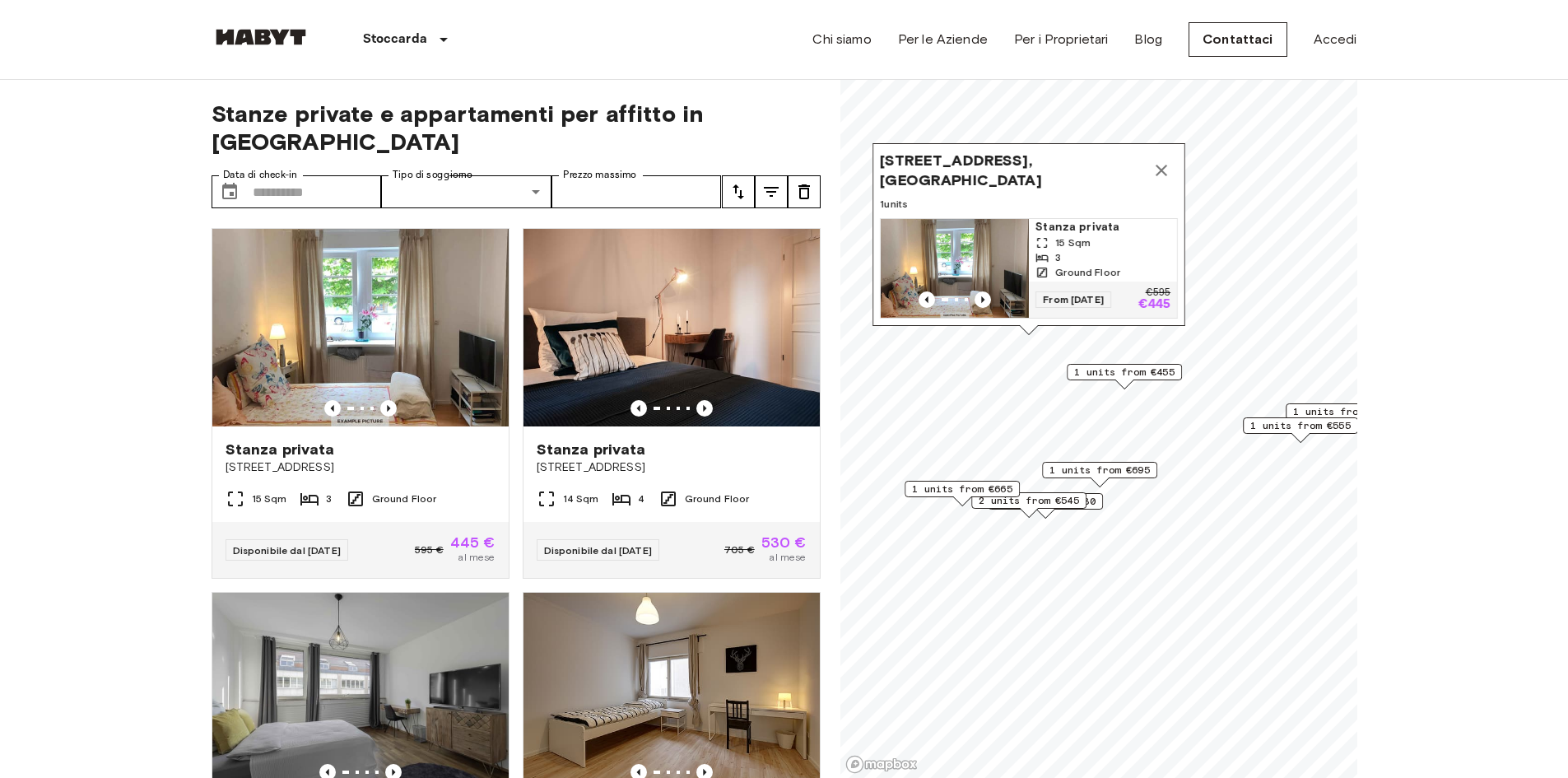
click at [1156, 161] on icon "Map marker" at bounding box center [1161, 171] width 20 height 20
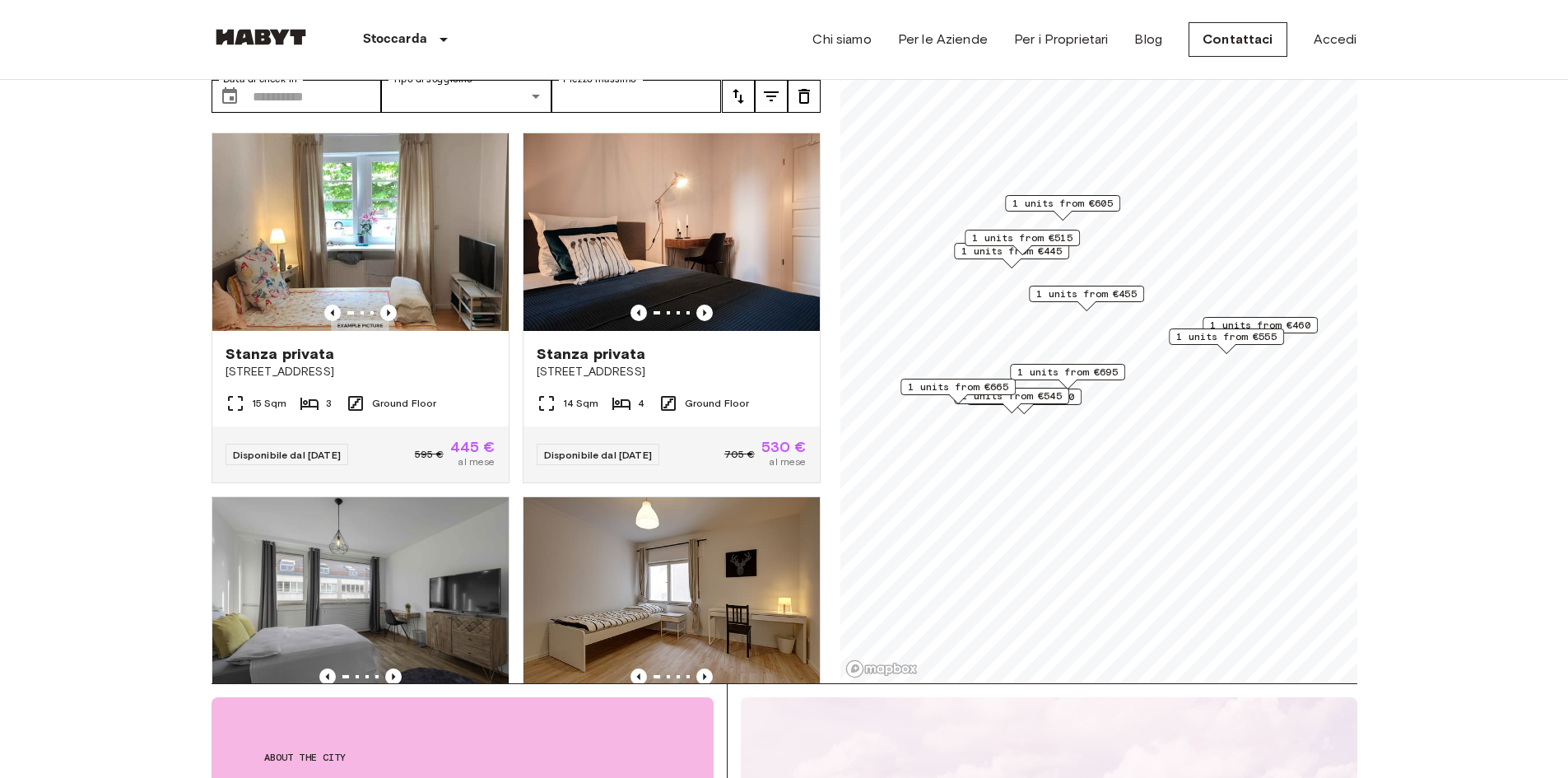
scroll to position [164, 0]
